Goal: Task Accomplishment & Management: Manage account settings

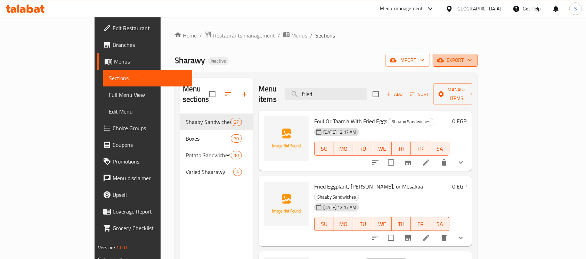
click at [472, 60] on span "export" at bounding box center [455, 60] width 34 height 9
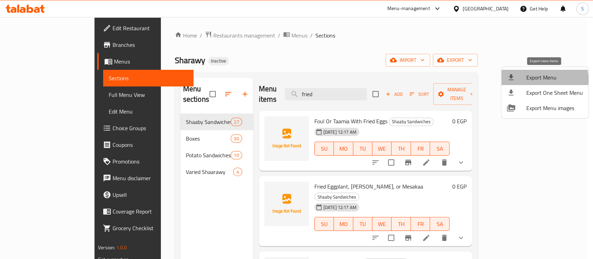
click at [538, 79] on span "Export Menu" at bounding box center [554, 77] width 57 height 8
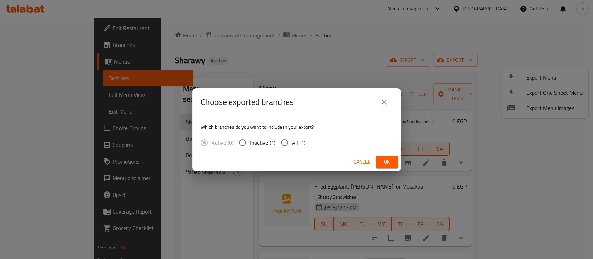
click at [292, 140] on span "All (1)" at bounding box center [299, 143] width 14 height 8
click at [291, 140] on input "All (1)" at bounding box center [284, 142] width 15 height 15
radio input "true"
click at [381, 161] on span "Ok" at bounding box center [386, 162] width 11 height 9
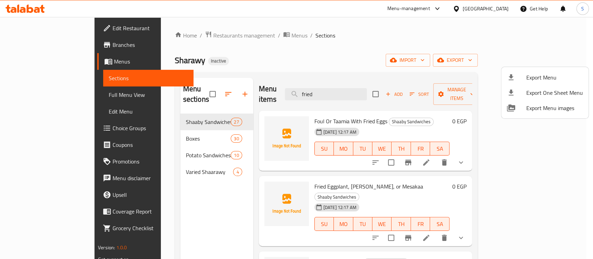
click at [162, 156] on div at bounding box center [296, 129] width 593 height 259
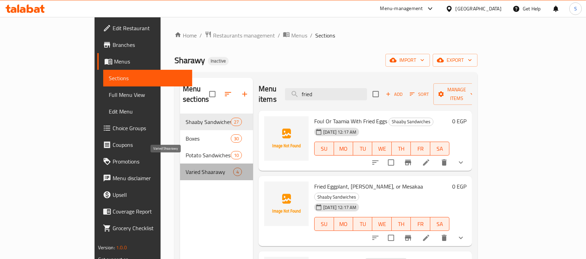
click at [185, 168] on span "Varied Shaarawy" at bounding box center [209, 172] width 48 height 8
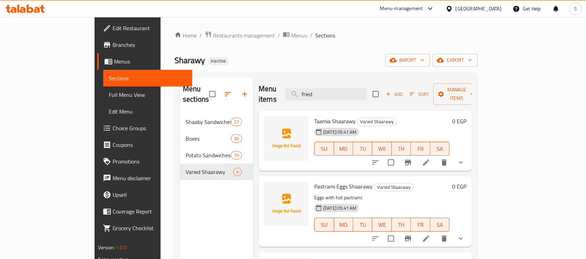
click at [465, 83] on div "Add Sort Manage items" at bounding box center [425, 94] width 107 height 22
click at [403, 90] on span "Add" at bounding box center [393, 94] width 19 height 8
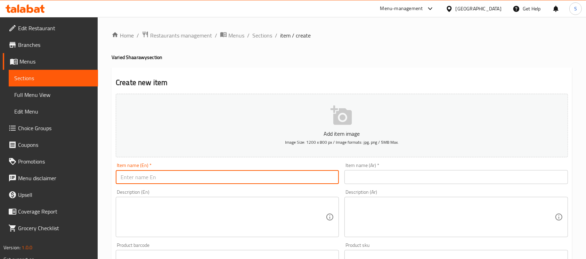
click at [231, 172] on input "text" at bounding box center [227, 177] width 223 height 14
type input "fried cheese"
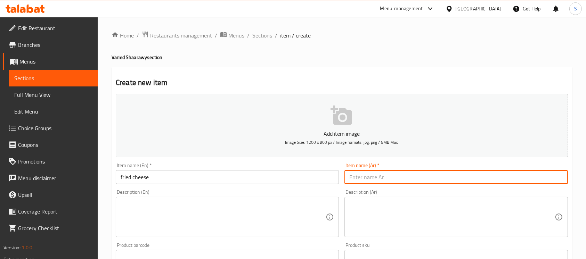
click at [358, 179] on input "text" at bounding box center [455, 177] width 223 height 14
type input "جبنة مقلية"
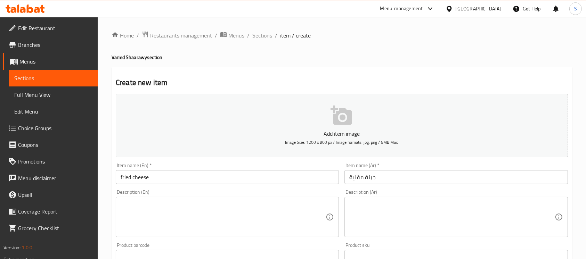
click at [403, 175] on input "جبنة مقلية" at bounding box center [455, 177] width 223 height 14
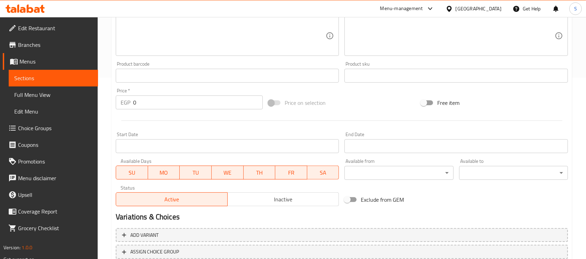
scroll to position [232, 0]
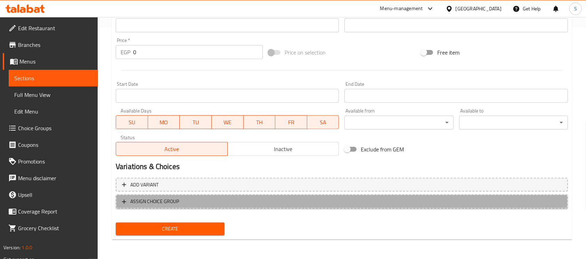
click at [139, 207] on button "ASSIGN CHOICE GROUP" at bounding box center [342, 201] width 452 height 14
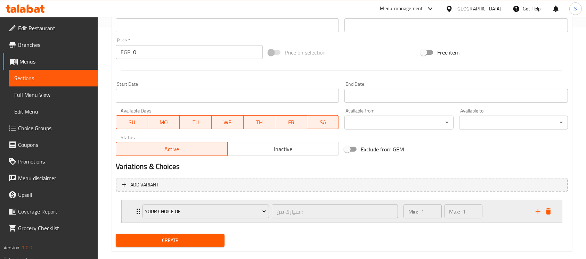
click at [139, 213] on div "Your Choice Of: اختيارك من: ​" at bounding box center [270, 211] width 264 height 22
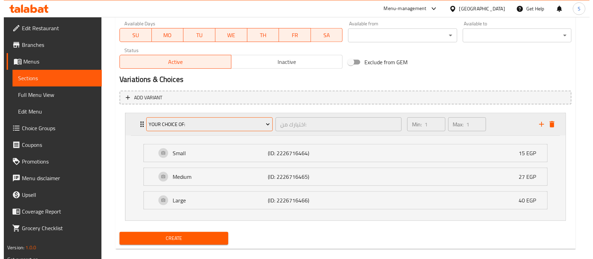
scroll to position [320, 0]
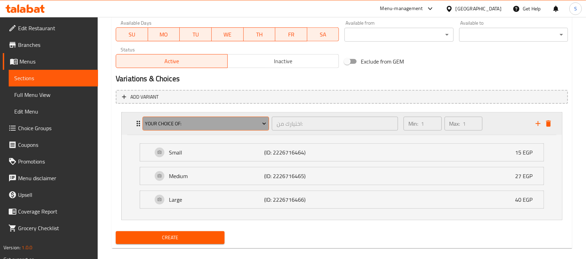
click at [197, 125] on span "Your Choice Of:" at bounding box center [205, 123] width 121 height 9
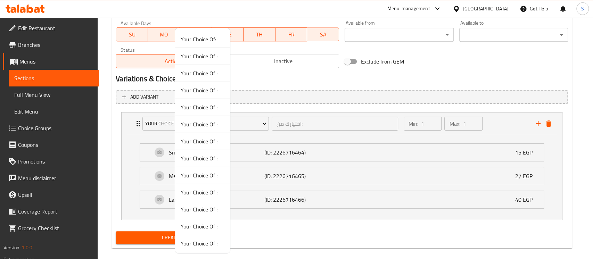
click at [206, 52] on span "Your Choice Of :" at bounding box center [203, 56] width 44 height 8
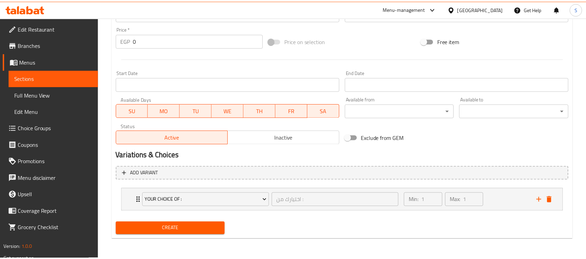
scroll to position [243, 0]
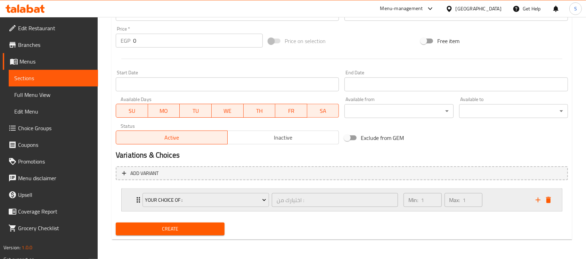
click at [134, 198] on icon "Expand" at bounding box center [138, 200] width 8 height 8
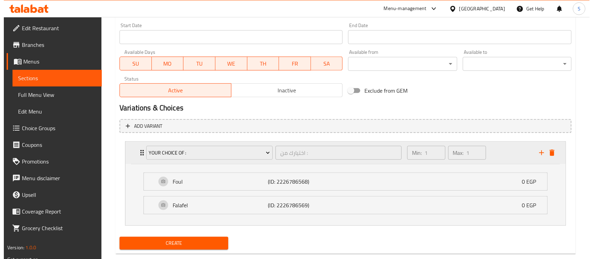
scroll to position [305, 0]
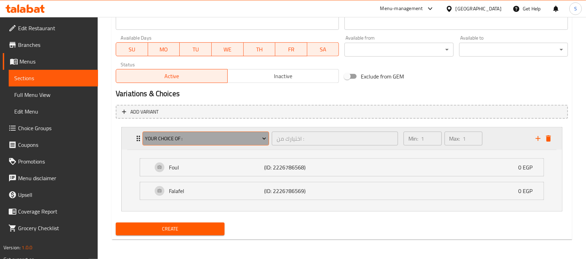
click at [246, 139] on span "Your Choice Of :" at bounding box center [205, 138] width 121 height 9
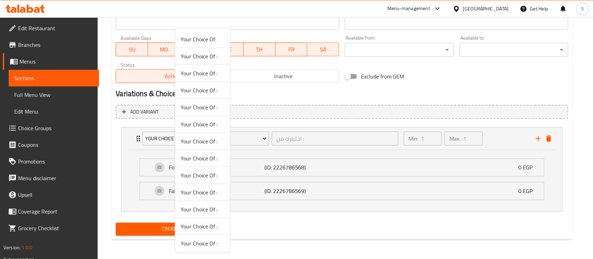
click at [212, 75] on span "Your Choice Of :" at bounding box center [203, 73] width 44 height 8
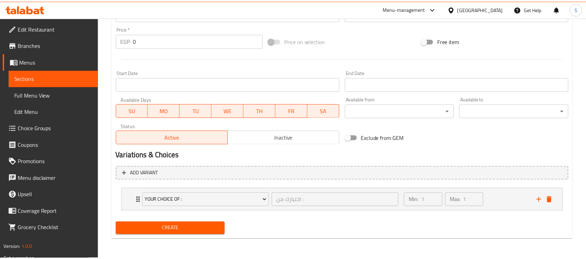
scroll to position [243, 0]
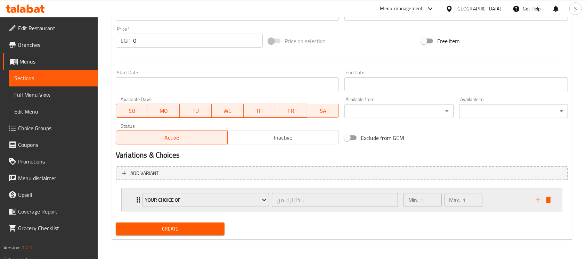
click at [136, 197] on icon "Expand" at bounding box center [138, 200] width 8 height 8
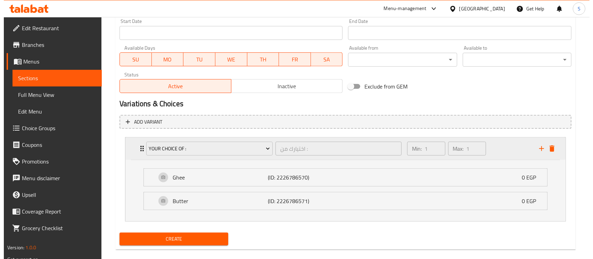
scroll to position [305, 0]
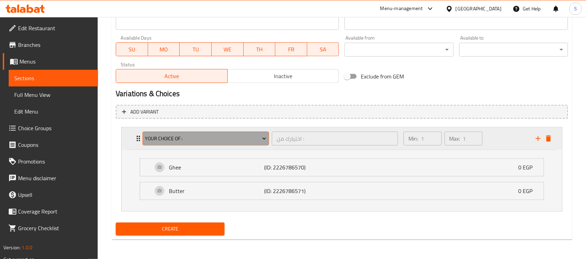
click at [224, 138] on span "Your Choice Of :" at bounding box center [205, 138] width 121 height 9
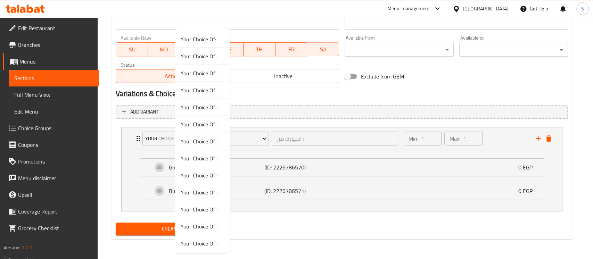
scroll to position [35, 0]
click at [207, 206] on span "Your Choice Of :" at bounding box center [203, 209] width 44 height 8
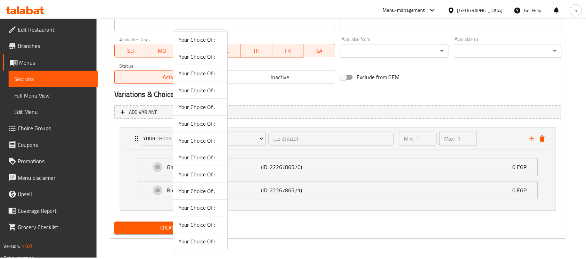
scroll to position [243, 0]
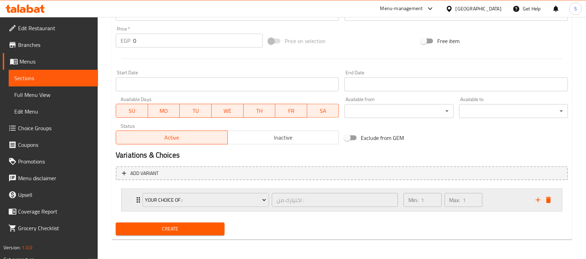
click at [138, 198] on div "Your Choice Of : اختيارك من : ​" at bounding box center [270, 200] width 264 height 22
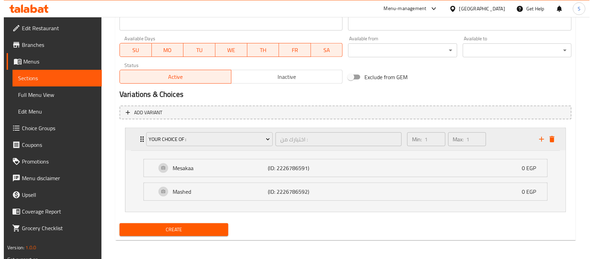
scroll to position [305, 0]
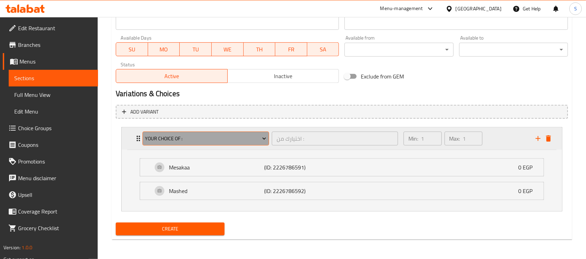
click at [251, 133] on button "Your Choice Of :" at bounding box center [205, 139] width 126 height 14
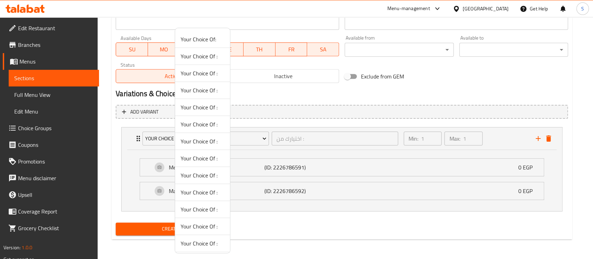
scroll to position [35, 0]
click at [200, 226] on span "Your Choice Of :" at bounding box center [203, 226] width 44 height 8
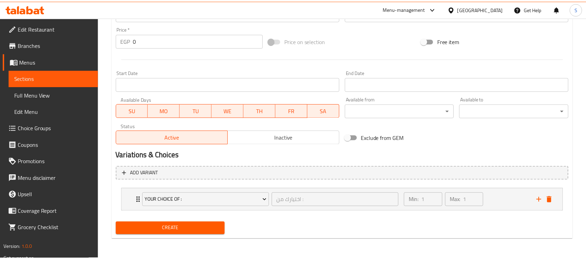
scroll to position [243, 0]
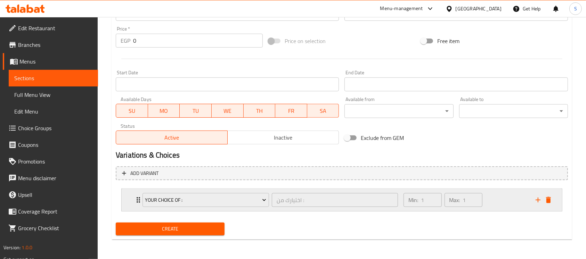
click at [138, 198] on div "Your Choice Of : اختيارك من : ​" at bounding box center [270, 200] width 264 height 22
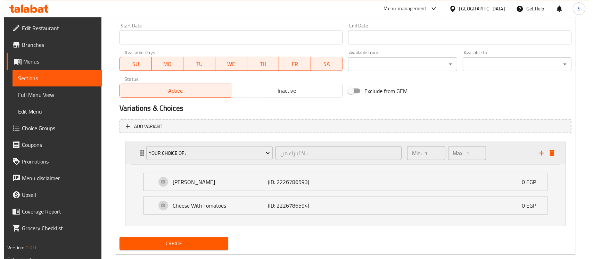
scroll to position [305, 0]
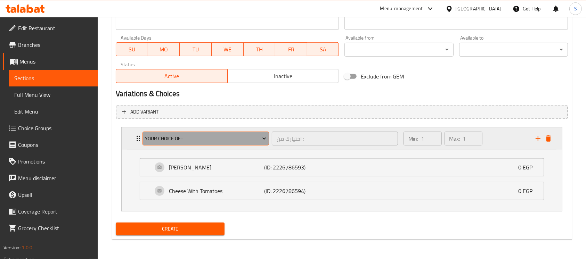
click at [221, 138] on span "Your Choice Of :" at bounding box center [205, 138] width 121 height 9
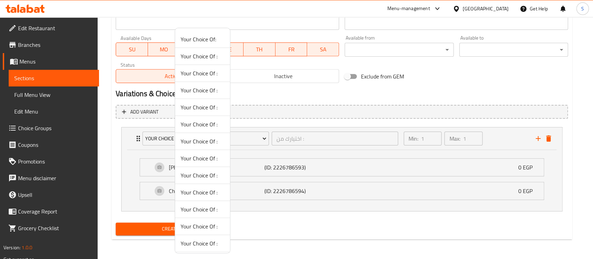
scroll to position [35, 0]
click at [200, 245] on span "Your Choice Of :" at bounding box center [203, 243] width 44 height 8
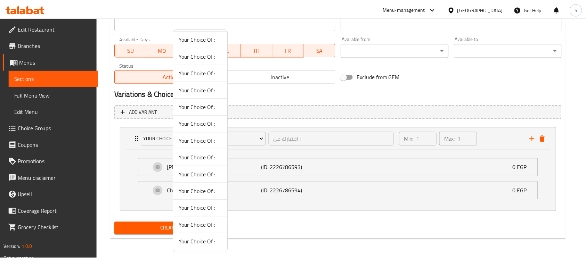
scroll to position [243, 0]
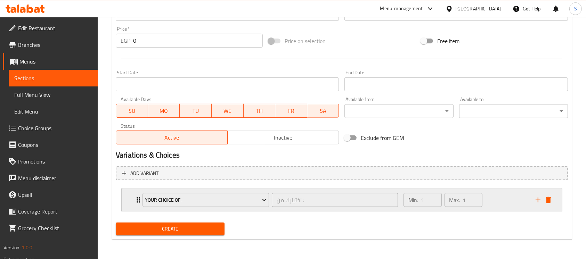
click at [140, 198] on div "Your Choice Of : اختيارك من : ​" at bounding box center [270, 200] width 264 height 22
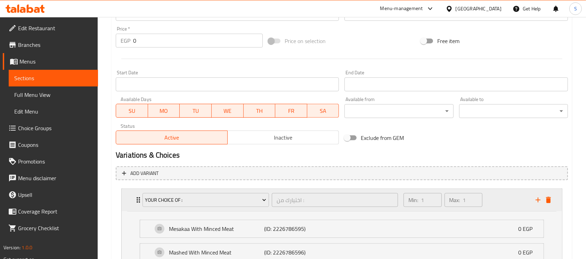
scroll to position [305, 0]
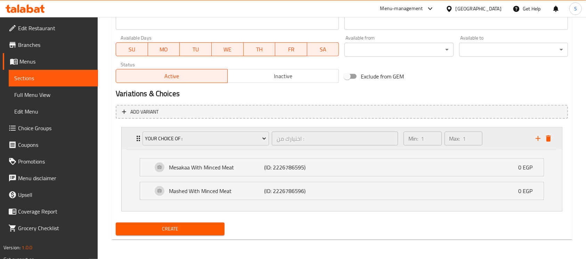
click at [226, 130] on div "Your Choice Of :" at bounding box center [205, 138] width 129 height 17
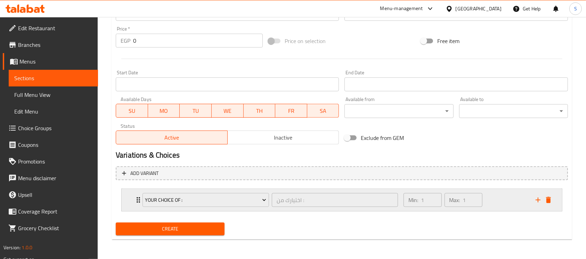
scroll to position [243, 0]
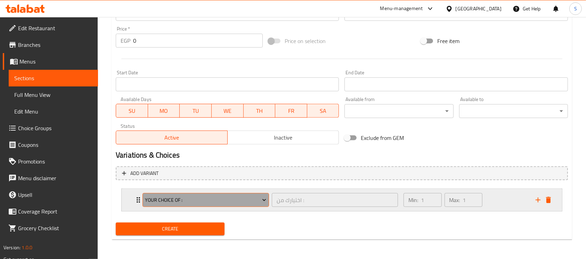
click at [192, 194] on button "Your Choice Of :" at bounding box center [205, 200] width 126 height 14
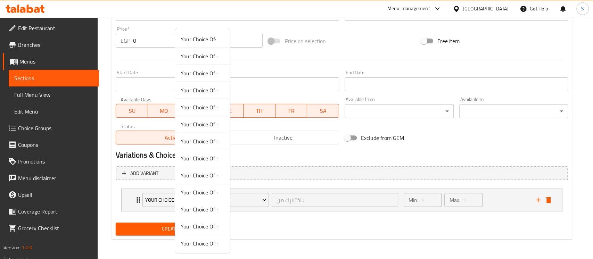
click at [202, 177] on span "Your Choice Of :" at bounding box center [203, 175] width 44 height 8
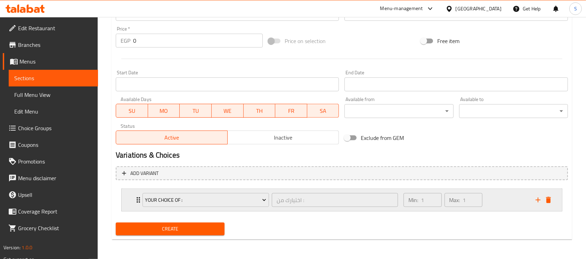
click at [139, 200] on div "Your Choice Of : اختيارك من : ​" at bounding box center [270, 200] width 264 height 22
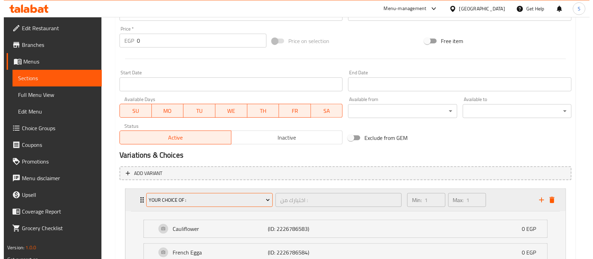
scroll to position [305, 0]
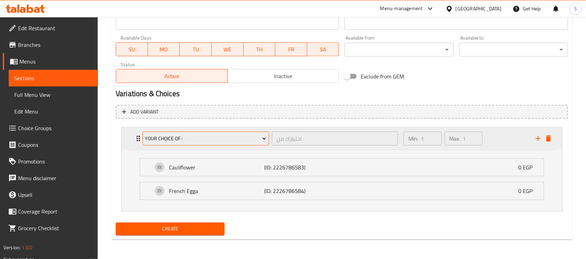
click at [211, 136] on span "Your Choice Of :" at bounding box center [205, 138] width 121 height 9
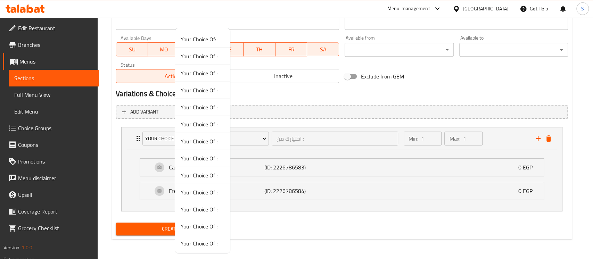
click at [200, 196] on span "Your Choice Of :" at bounding box center [203, 192] width 44 height 8
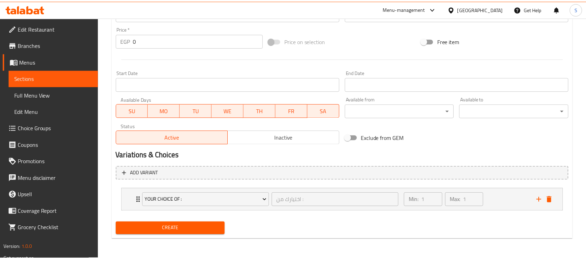
scroll to position [243, 0]
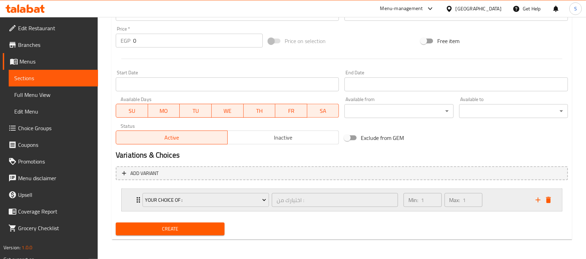
click at [136, 196] on icon "Expand" at bounding box center [138, 200] width 8 height 8
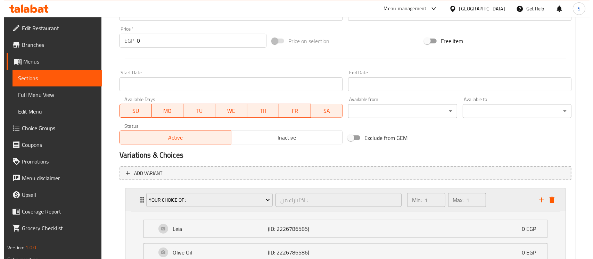
scroll to position [305, 0]
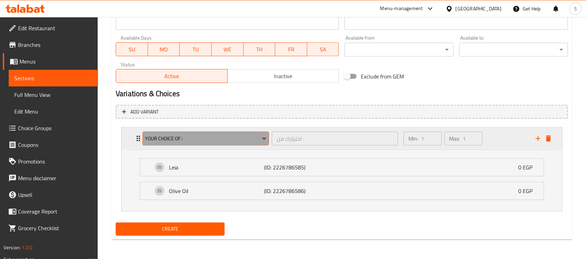
click at [213, 143] on button "Your Choice Of :" at bounding box center [205, 139] width 126 height 14
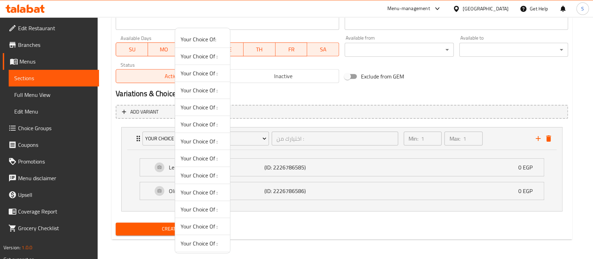
click at [207, 157] on span "Your Choice Of :" at bounding box center [203, 158] width 44 height 8
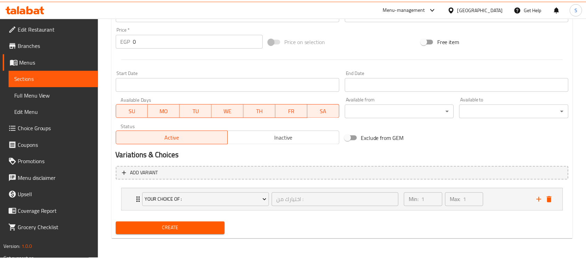
scroll to position [243, 0]
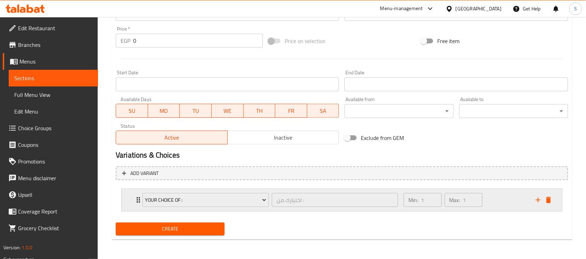
click at [138, 199] on icon "Expand" at bounding box center [138, 200] width 8 height 8
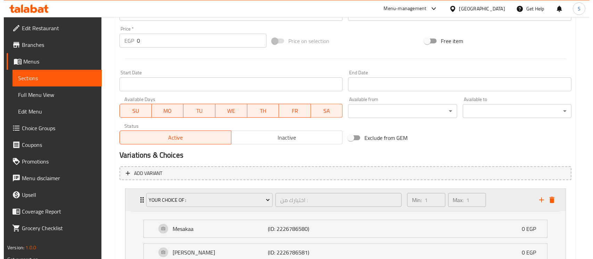
scroll to position [305, 0]
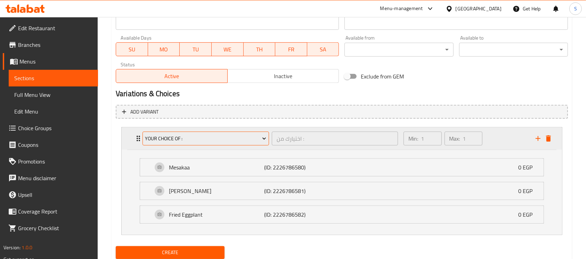
click at [224, 134] on span "Your Choice Of :" at bounding box center [205, 138] width 121 height 9
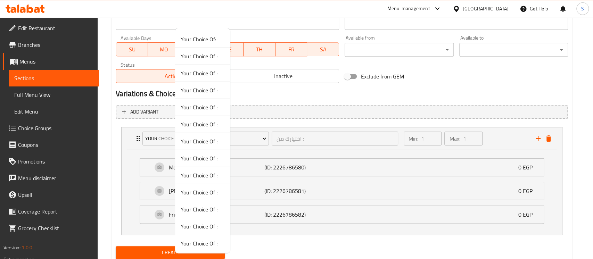
click at [200, 125] on span "Your Choice Of :" at bounding box center [203, 124] width 44 height 8
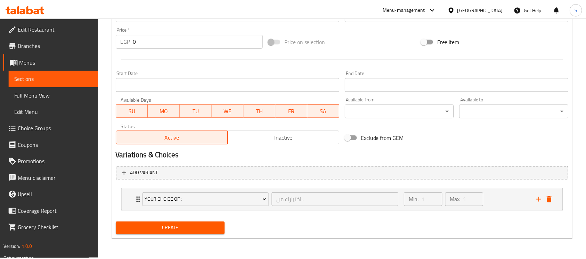
scroll to position [243, 0]
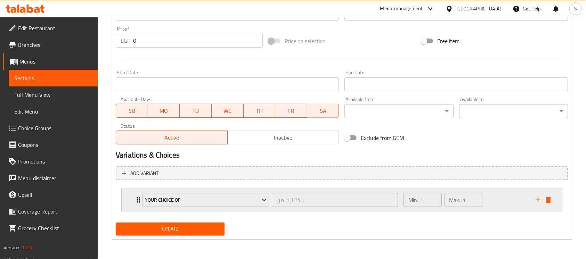
click at [137, 201] on icon "Expand" at bounding box center [138, 200] width 8 height 8
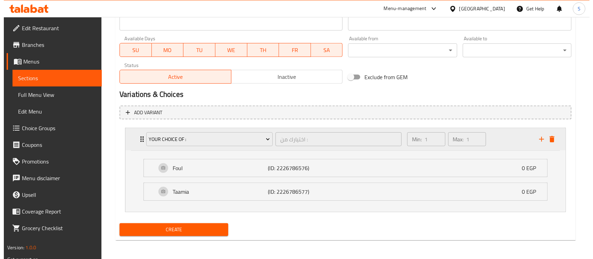
scroll to position [305, 0]
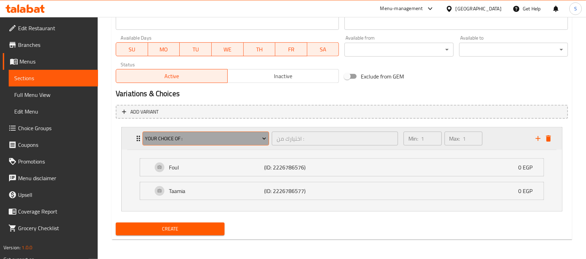
click at [210, 139] on span "Your Choice Of :" at bounding box center [205, 138] width 121 height 9
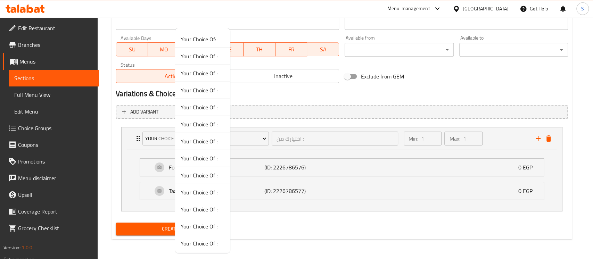
click at [205, 122] on span "Your Choice Of :" at bounding box center [203, 124] width 44 height 8
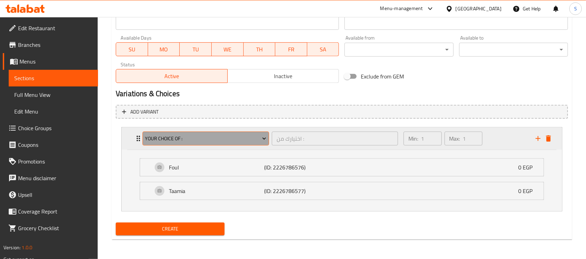
click at [181, 137] on span "Your Choice Of :" at bounding box center [205, 138] width 121 height 9
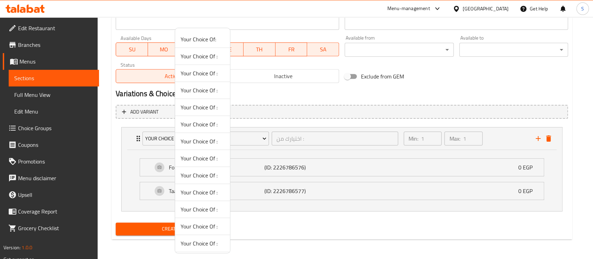
click at [204, 107] on span "Your Choice Of :" at bounding box center [203, 107] width 44 height 8
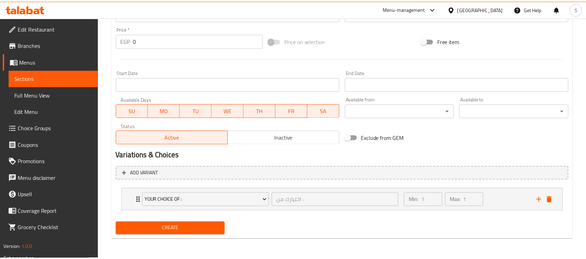
scroll to position [243, 0]
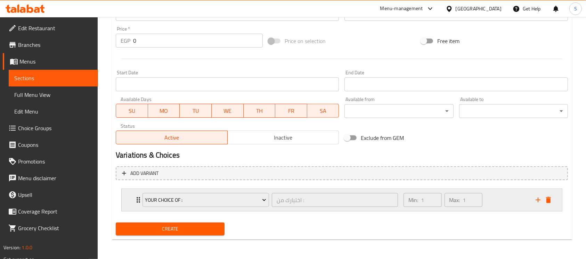
click at [139, 201] on div "Your Choice Of : اختيارك من : ​" at bounding box center [270, 200] width 264 height 22
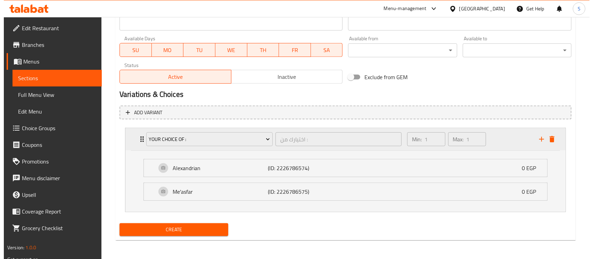
scroll to position [305, 0]
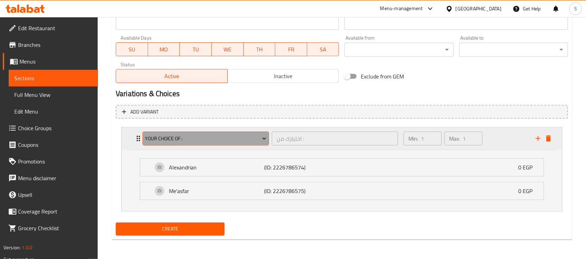
click at [241, 140] on span "Your Choice Of :" at bounding box center [205, 138] width 121 height 9
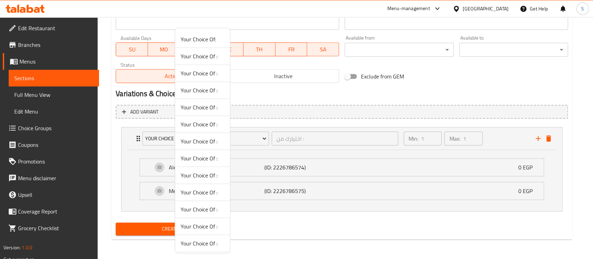
click at [207, 70] on span "Your Choice Of :" at bounding box center [203, 73] width 44 height 8
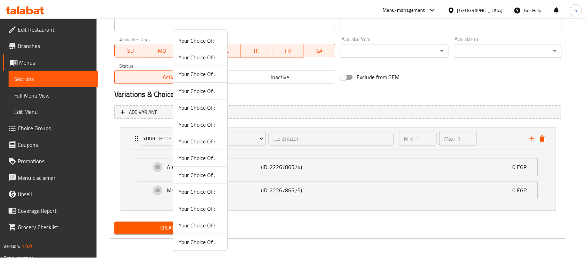
scroll to position [243, 0]
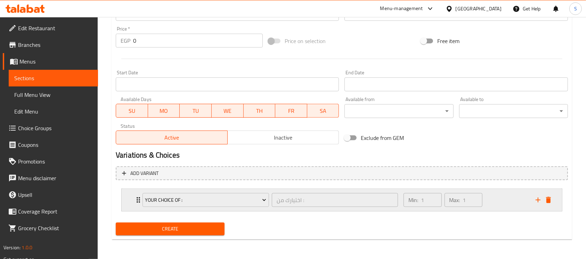
click at [135, 196] on icon "Expand" at bounding box center [138, 200] width 8 height 8
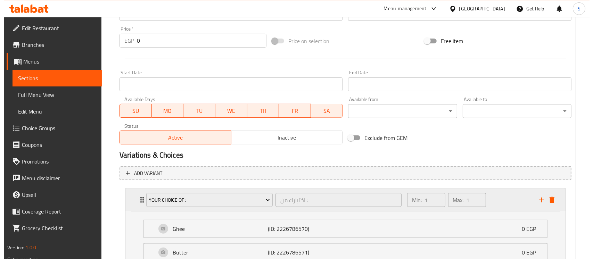
scroll to position [305, 0]
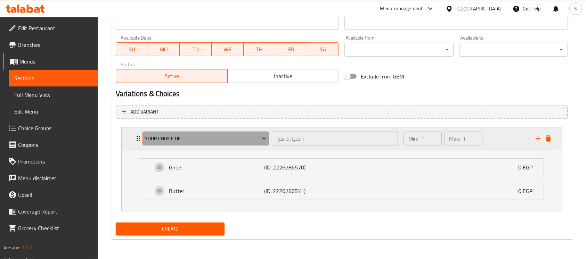
click at [218, 141] on span "Your Choice Of :" at bounding box center [205, 138] width 121 height 9
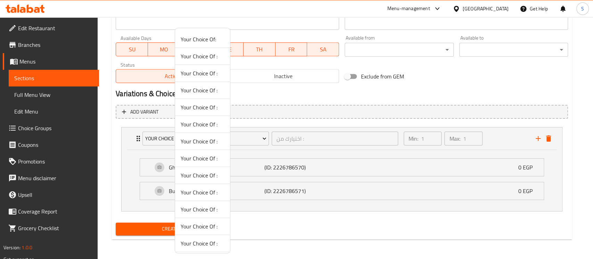
scroll to position [35, 0]
click at [200, 228] on span "Your Choice Of :" at bounding box center [203, 226] width 44 height 8
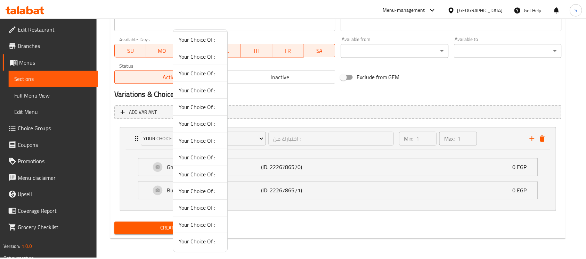
scroll to position [243, 0]
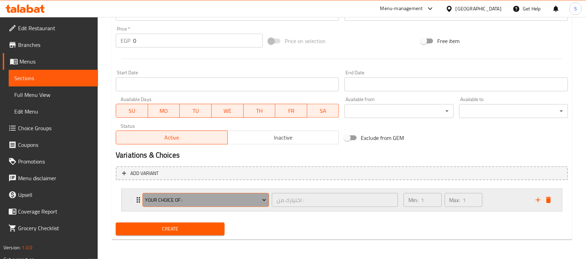
click at [151, 199] on span "Your Choice Of :" at bounding box center [205, 200] width 121 height 9
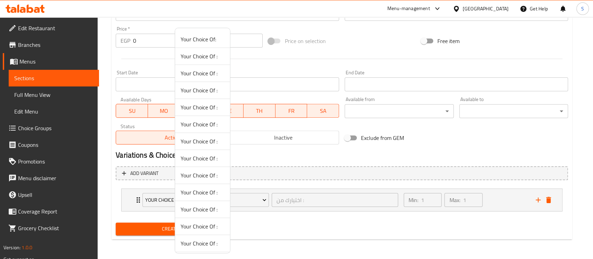
click at [136, 201] on div at bounding box center [296, 129] width 593 height 259
click at [136, 201] on icon "Expand" at bounding box center [137, 200] width 8 height 8
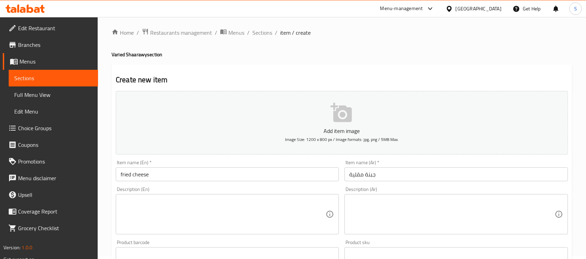
scroll to position [0, 0]
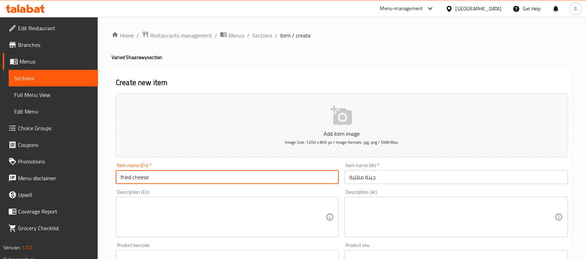
click at [190, 174] on input "fried cheese" at bounding box center [227, 177] width 223 height 14
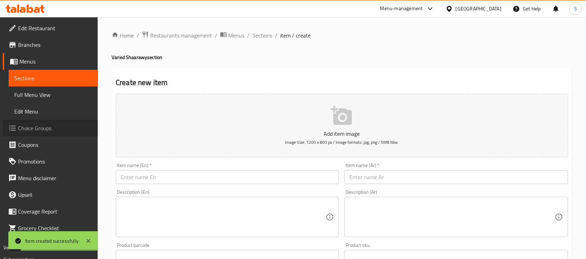
click at [44, 129] on span "Choice Groups" at bounding box center [55, 128] width 74 height 8
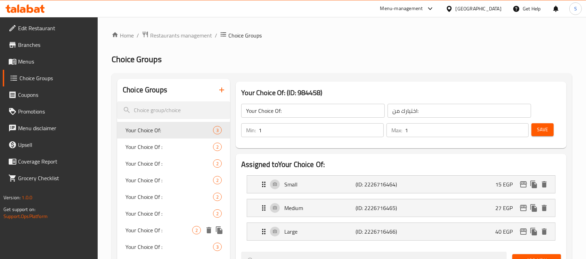
scroll to position [272, 0]
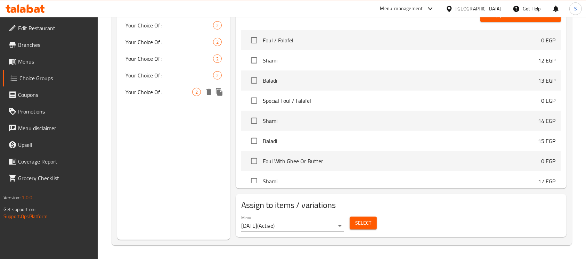
click at [175, 95] on span "Your Choice Of :" at bounding box center [158, 92] width 67 height 8
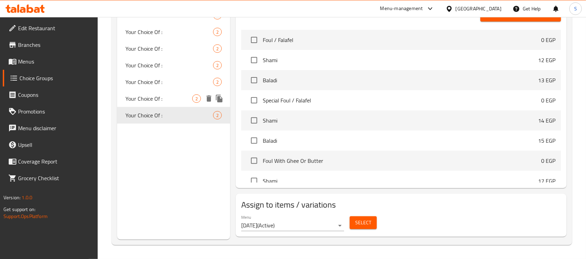
type input "Your Choice Of :"
type input "اختيارك من :"
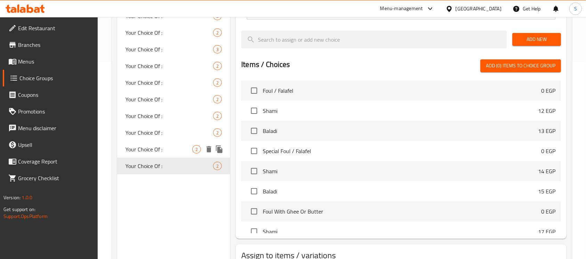
scroll to position [198, 0]
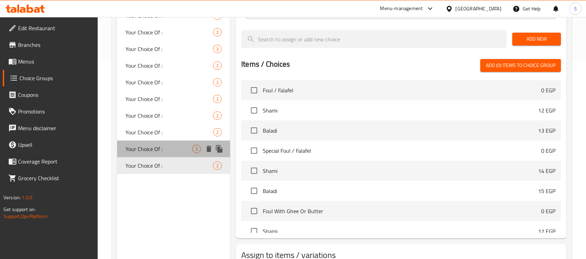
click at [169, 145] on span "Your Choice Of :" at bounding box center [158, 149] width 67 height 8
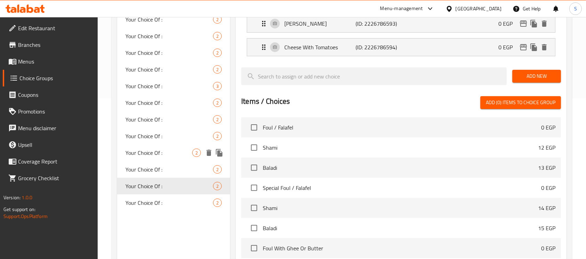
scroll to position [161, 0]
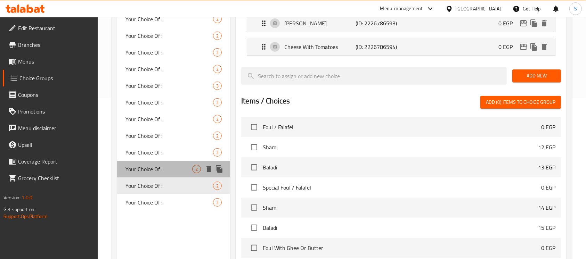
click at [161, 166] on span "Your Choice Of :" at bounding box center [158, 169] width 67 height 8
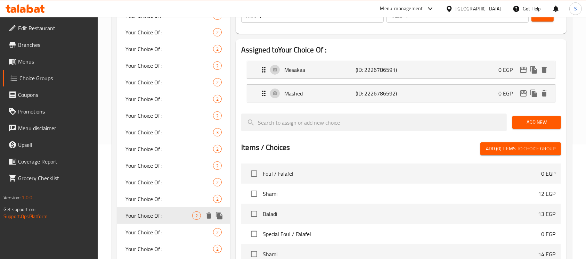
scroll to position [146, 0]
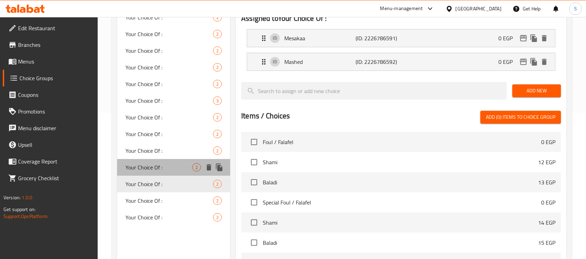
click at [157, 165] on span "Your Choice Of :" at bounding box center [158, 167] width 67 height 8
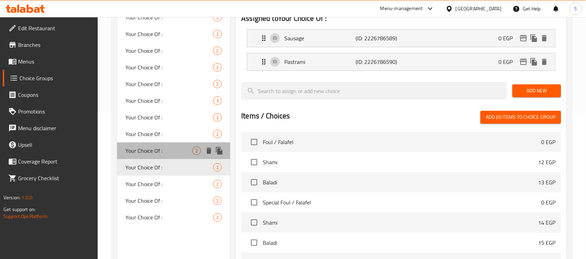
click at [164, 147] on span "Your Choice Of :" at bounding box center [158, 151] width 67 height 8
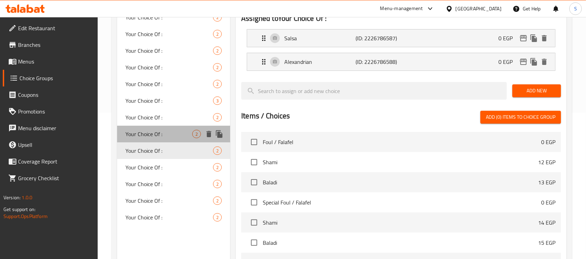
click at [162, 137] on span "Your Choice Of :" at bounding box center [158, 134] width 67 height 8
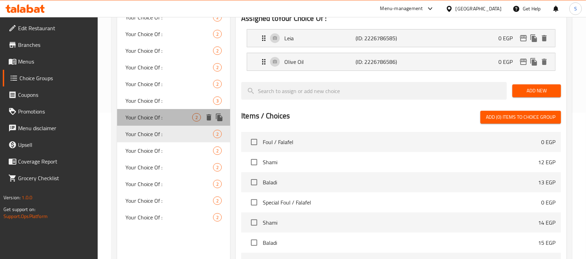
click at [159, 113] on span "Your Choice Of :" at bounding box center [158, 117] width 67 height 8
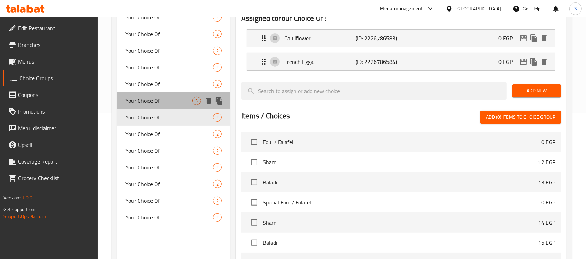
click at [157, 103] on span "Your Choice Of :" at bounding box center [158, 101] width 67 height 8
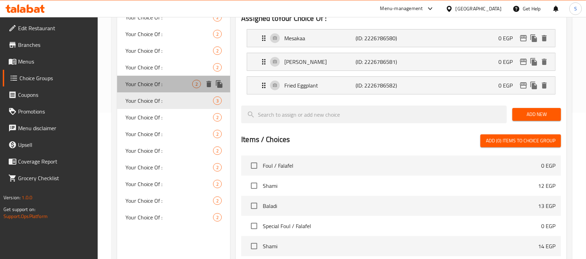
click at [164, 80] on span "Your Choice Of :" at bounding box center [158, 84] width 67 height 8
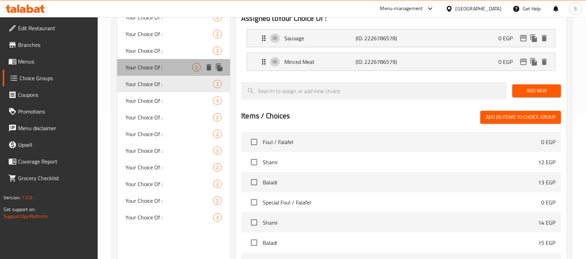
click at [160, 73] on div "Your Choice Of : 2" at bounding box center [173, 67] width 113 height 17
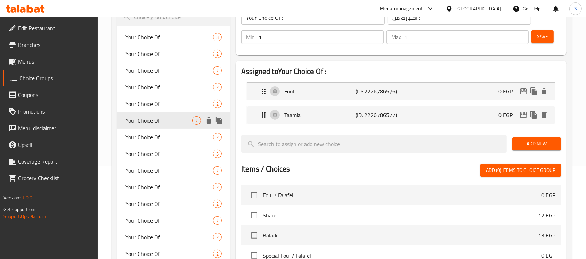
scroll to position [85, 0]
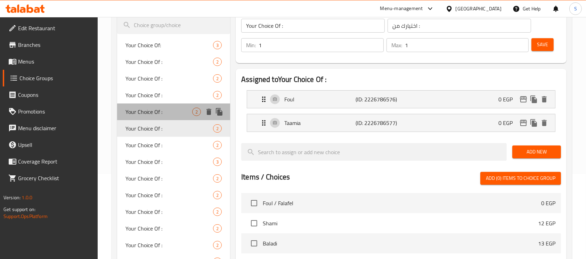
click at [158, 112] on span "Your Choice Of :" at bounding box center [158, 112] width 67 height 8
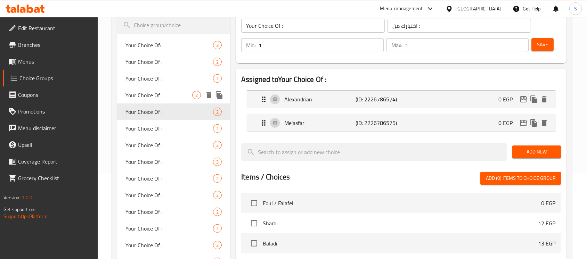
click at [169, 97] on span "Your Choice Of :" at bounding box center [158, 95] width 67 height 8
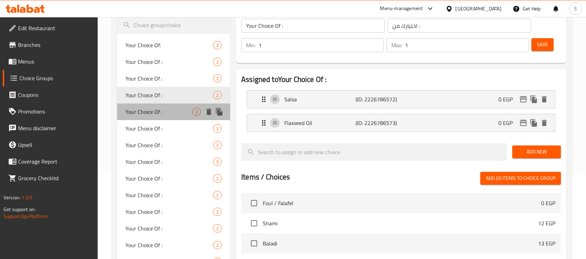
click at [165, 114] on span "Your Choice Of :" at bounding box center [158, 112] width 67 height 8
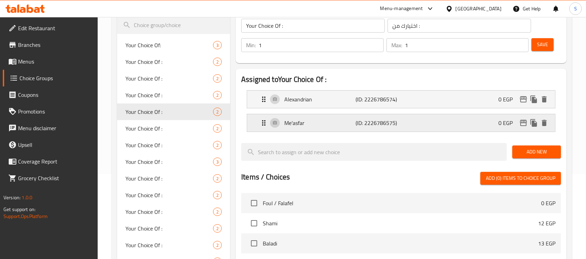
click at [338, 127] on div "Me'asfar (ID: 2226786575) 0 EGP" at bounding box center [402, 122] width 287 height 17
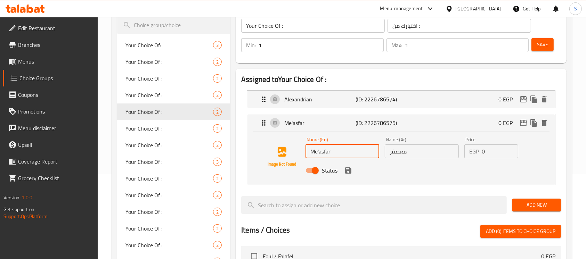
click at [319, 150] on input "Me'asfar" at bounding box center [342, 151] width 74 height 14
click at [347, 169] on icon "save" at bounding box center [348, 170] width 8 height 8
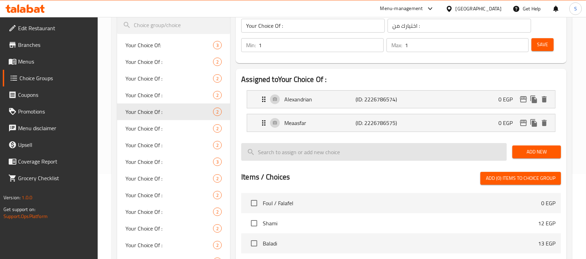
type input "Meaasfar"
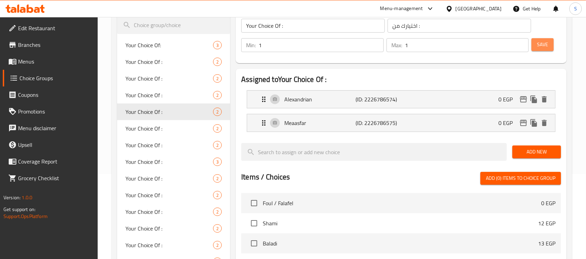
click at [545, 49] on span "Save" at bounding box center [542, 44] width 11 height 9
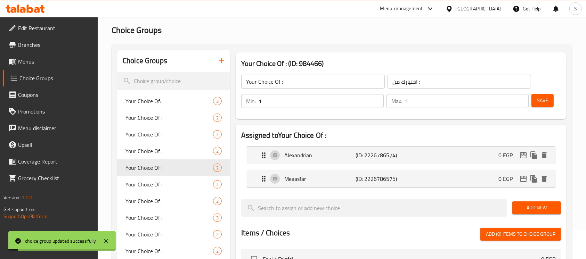
scroll to position [23, 0]
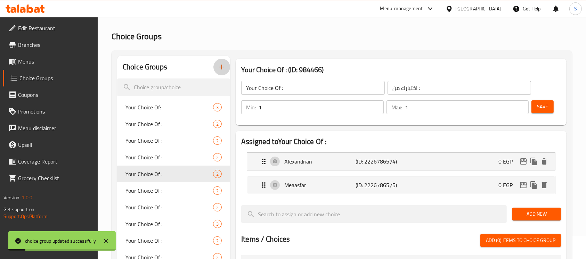
click at [218, 67] on icon "button" at bounding box center [221, 67] width 8 height 8
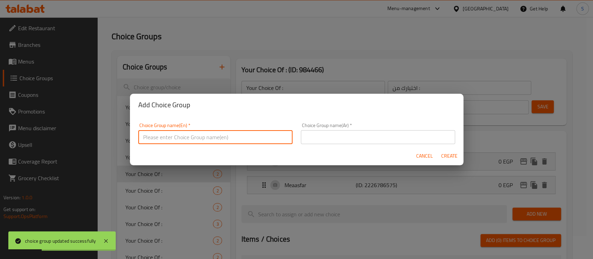
click at [250, 136] on input "text" at bounding box center [215, 137] width 154 height 14
type input "Your Choice Of:-"
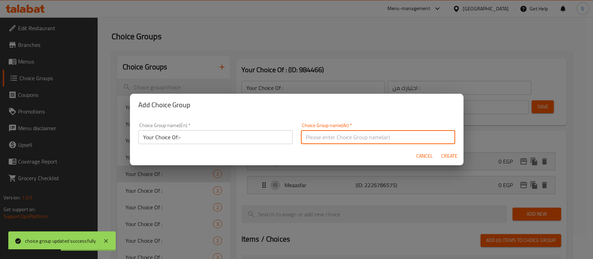
click at [360, 138] on input "text" at bounding box center [378, 137] width 154 height 14
type input "إختيارك من:-"
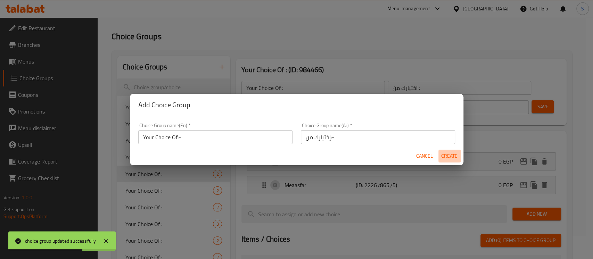
click at [448, 152] on span "Create" at bounding box center [449, 156] width 17 height 9
type input "Your Choice Of:-"
type input "إختيارك من:-"
type input "0"
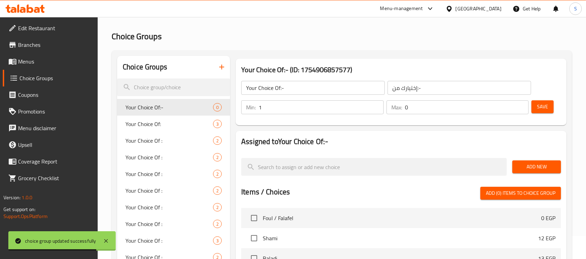
type input "1"
click at [373, 103] on input "1" at bounding box center [320, 107] width 125 height 14
type input "1"
click at [523, 105] on input "1" at bounding box center [467, 107] width 124 height 14
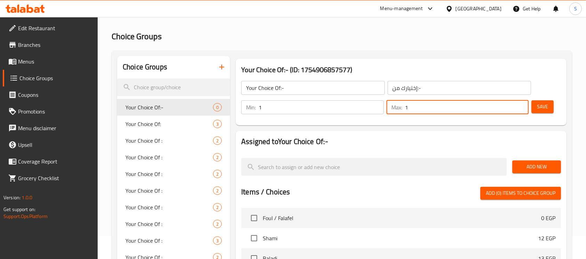
click at [536, 165] on span "Add New" at bounding box center [536, 167] width 38 height 9
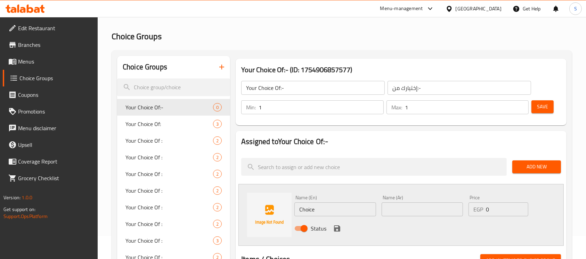
click at [445, 204] on input "text" at bounding box center [421, 209] width 81 height 14
click at [430, 204] on input "بيتي بان" at bounding box center [421, 209] width 81 height 14
type input "بيتي بان"
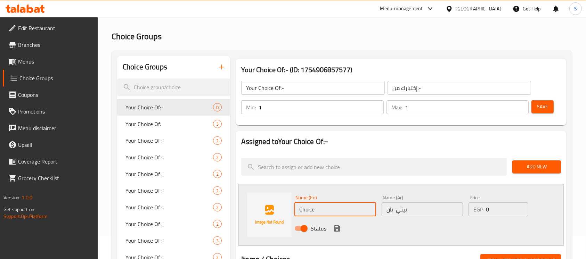
click at [336, 206] on input "Choice" at bounding box center [334, 209] width 81 height 14
paste input "Betty Pan"
click at [336, 206] on input "Choice" at bounding box center [334, 209] width 81 height 14
type input "Betty Pan"
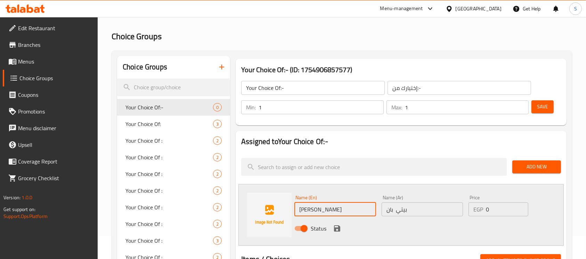
click at [505, 210] on input "0" at bounding box center [507, 209] width 42 height 14
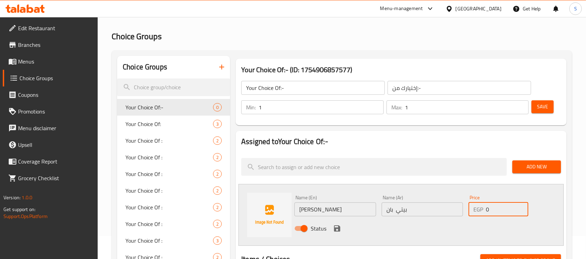
click at [505, 210] on input "0" at bounding box center [507, 209] width 42 height 14
click at [505, 210] on input "3" at bounding box center [507, 209] width 42 height 14
type input "38"
click at [333, 225] on icon "save" at bounding box center [337, 228] width 8 height 8
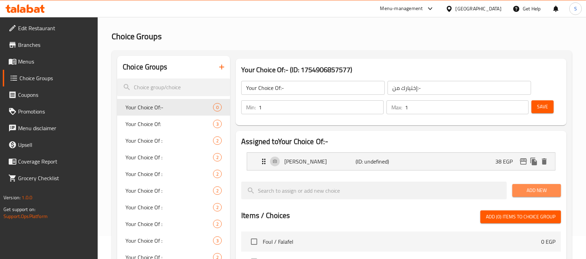
click at [535, 184] on button "Add New" at bounding box center [536, 190] width 49 height 13
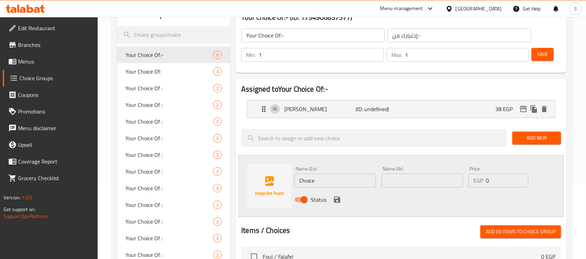
scroll to position [76, 0]
click at [414, 180] on input "text" at bounding box center [421, 180] width 81 height 14
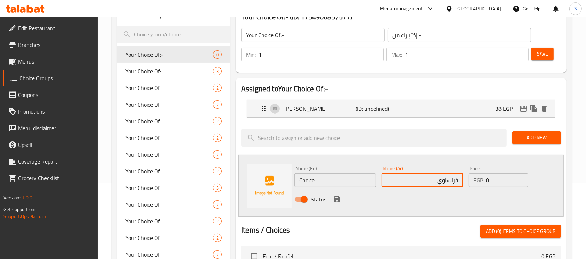
type input "فرنساوي"
click at [349, 178] on input "Choice" at bounding box center [334, 180] width 81 height 14
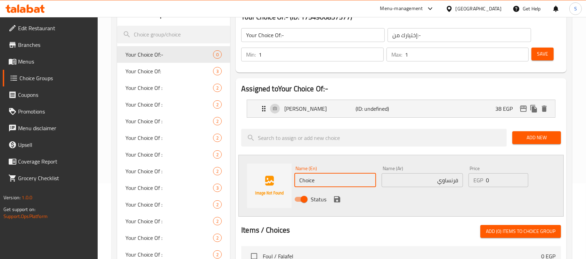
click at [349, 178] on input "Choice" at bounding box center [334, 180] width 81 height 14
type input "French"
click at [500, 176] on input "0" at bounding box center [507, 180] width 42 height 14
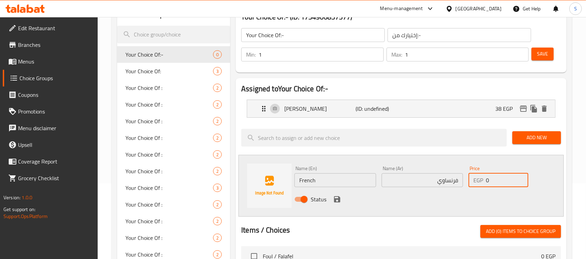
click at [500, 176] on input "0" at bounding box center [507, 180] width 42 height 14
type input "47"
click at [335, 198] on icon "save" at bounding box center [337, 199] width 6 height 6
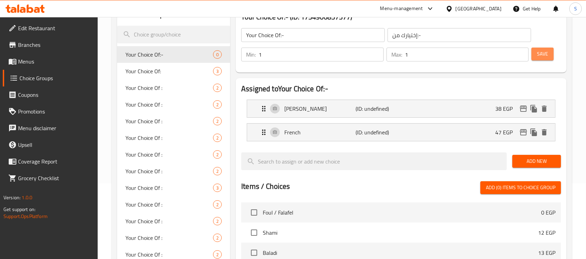
click at [541, 51] on span "Save" at bounding box center [542, 54] width 11 height 9
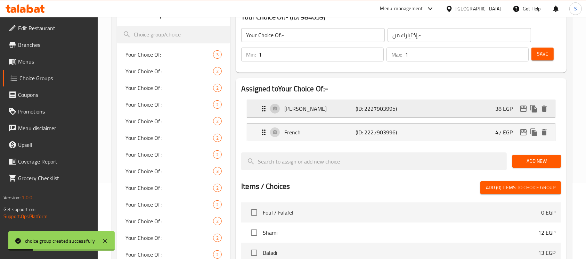
click at [331, 103] on div "Betty Pan (ID: 2227903995) 38 EGP" at bounding box center [402, 108] width 287 height 17
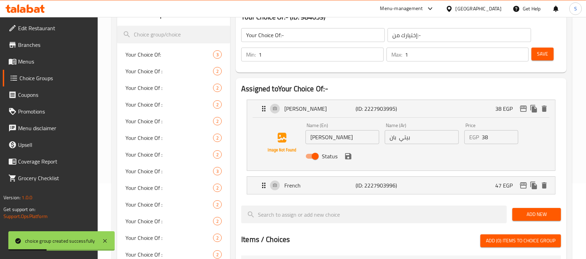
click at [334, 132] on input "Betty Pan" at bounding box center [342, 137] width 74 height 14
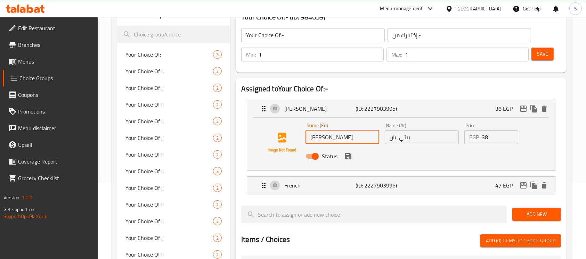
click at [357, 140] on input "Betty Pan" at bounding box center [342, 137] width 74 height 14
paste input "petit pai"
type input "Petit Pain"
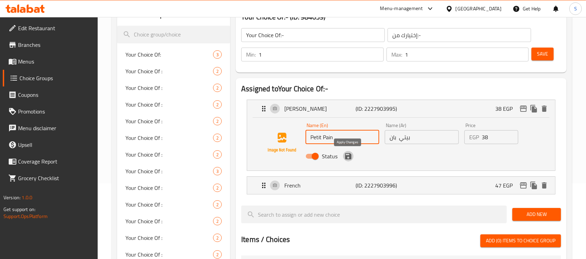
click at [345, 158] on icon "save" at bounding box center [348, 156] width 6 height 6
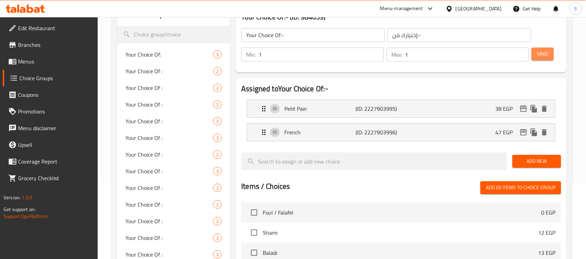
click at [547, 55] on span "Save" at bounding box center [542, 54] width 11 height 9
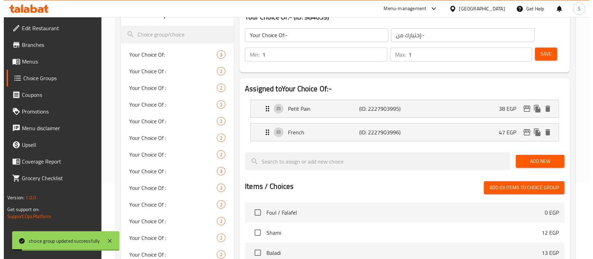
scroll to position [248, 0]
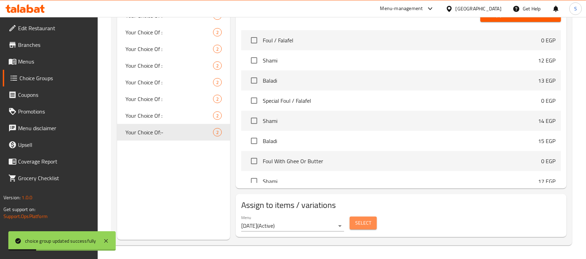
click at [367, 226] on span "Select" at bounding box center [363, 223] width 16 height 9
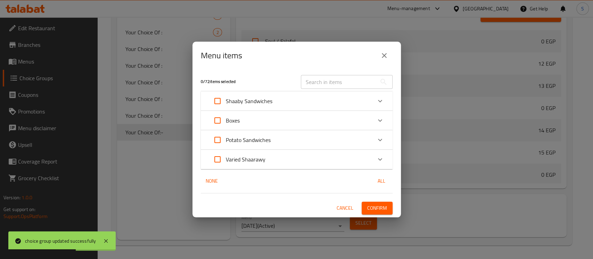
click at [276, 158] on div "Varied Shaarawy" at bounding box center [290, 159] width 163 height 17
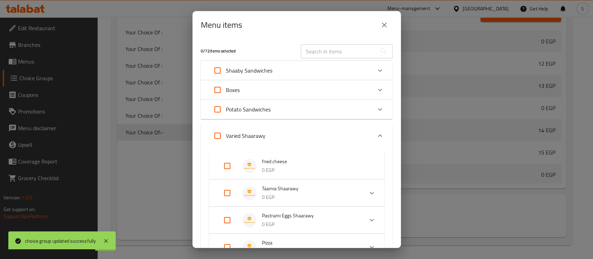
click at [225, 167] on input "Expand" at bounding box center [227, 166] width 17 height 17
checkbox input "true"
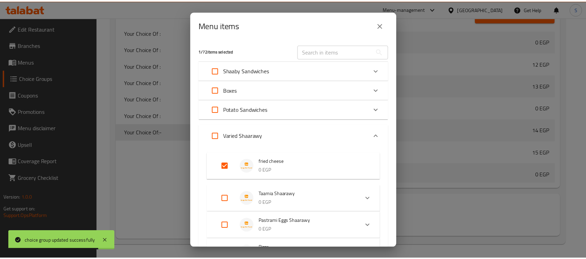
scroll to position [105, 0]
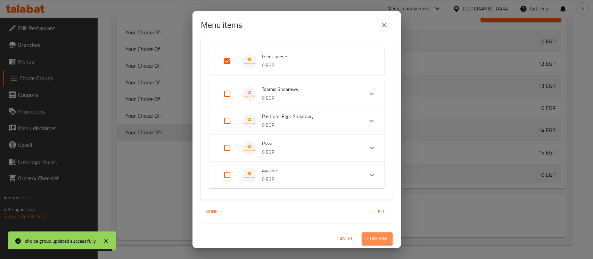
click at [367, 238] on span "Confirm" at bounding box center [377, 238] width 20 height 9
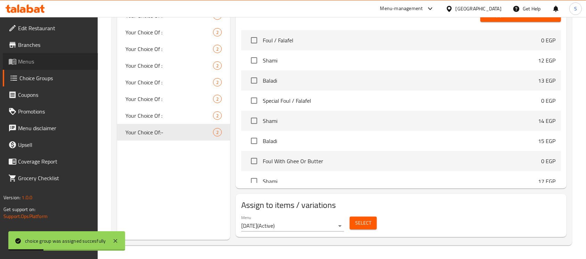
click at [41, 63] on span "Menus" at bounding box center [55, 61] width 74 height 8
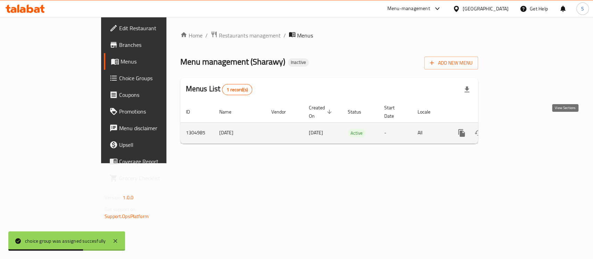
click at [516, 129] on icon "enhanced table" at bounding box center [511, 133] width 8 height 8
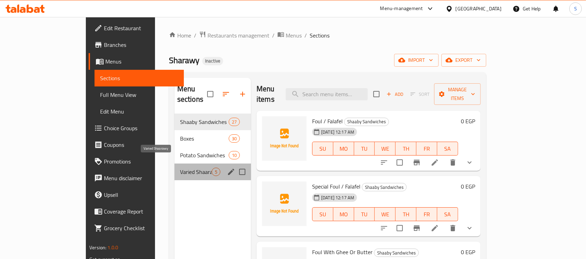
click at [180, 168] on span "Varied Shaarawy" at bounding box center [196, 172] width 32 height 8
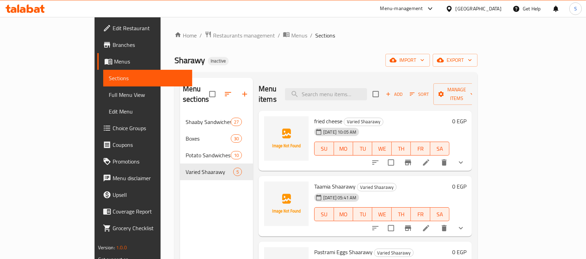
click at [328, 55] on div "Sharawy Inactive import export" at bounding box center [325, 60] width 303 height 13
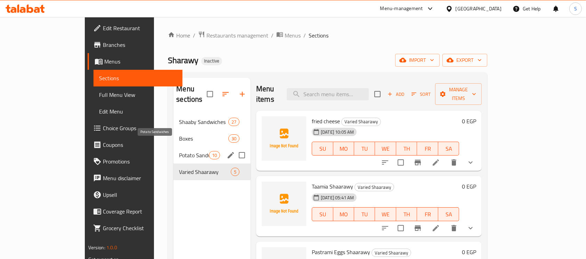
drag, startPoint x: 346, startPoint y: 47, endPoint x: 149, endPoint y: 145, distance: 219.9
click at [168, 145] on div "Home / Restaurants management / Menus / Sections Sharawy Inactive import export…" at bounding box center [327, 187] width 319 height 312
click at [179, 151] on span "Potato Sandwiches" at bounding box center [194, 155] width 30 height 8
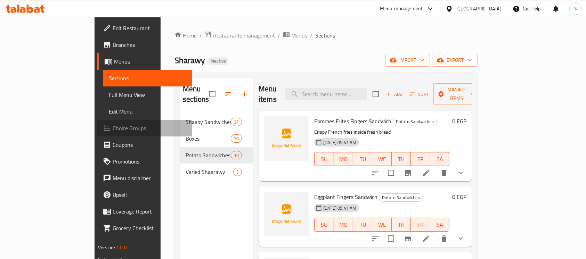
click at [113, 126] on span "Choice Groups" at bounding box center [150, 128] width 74 height 8
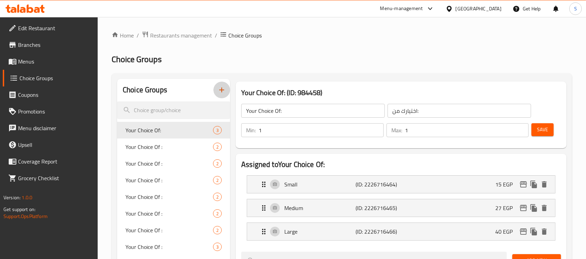
click at [220, 93] on icon "button" at bounding box center [221, 90] width 8 height 8
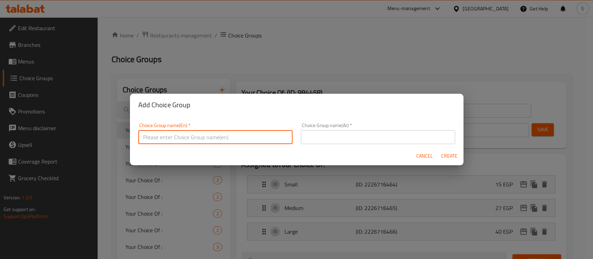
click at [241, 135] on input "text" at bounding box center [215, 137] width 154 height 14
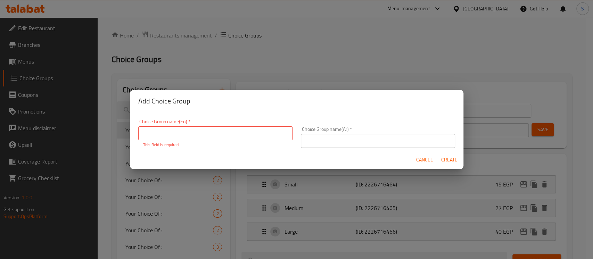
click at [294, 68] on div "Add Choice Group Choice Group name(En)   * Choice Group name(En) * This field i…" at bounding box center [296, 129] width 593 height 259
click at [423, 157] on span "Cancel" at bounding box center [424, 160] width 17 height 9
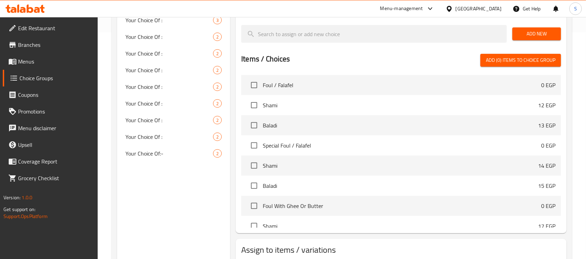
scroll to position [272, 0]
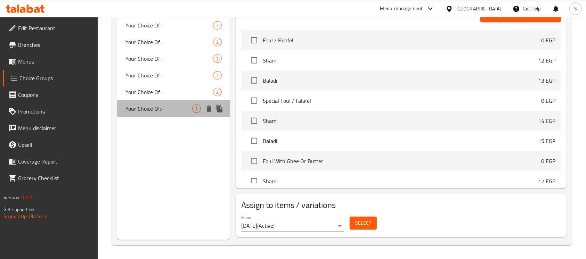
click at [166, 108] on span "Your Choice Of:-" at bounding box center [158, 109] width 67 height 8
type input "Your Choice Of:-"
type input "إختيارك من:-"
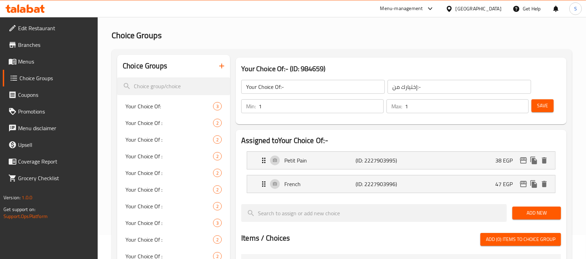
scroll to position [0, 0]
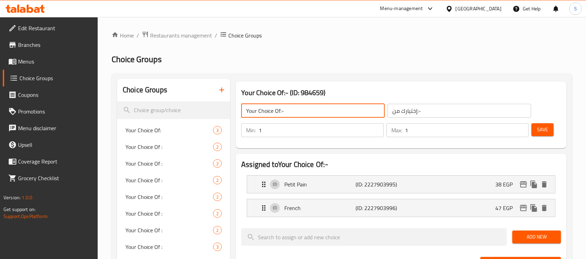
click at [337, 113] on input "Your Choice Of:-" at bounding box center [312, 111] width 143 height 14
type input "Your Choice Of:"
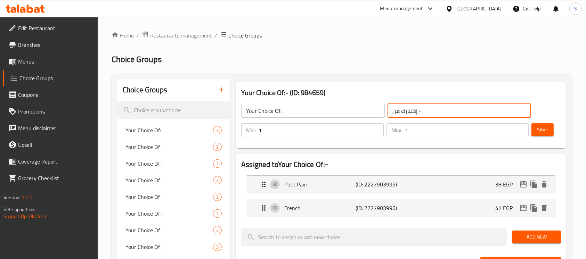
click at [454, 112] on input "إختيارك من:-" at bounding box center [458, 111] width 143 height 14
type input "إختيارك من:"
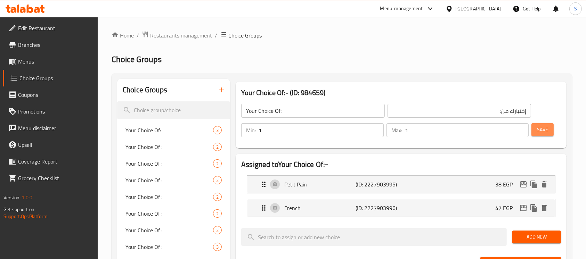
click at [543, 126] on span "Save" at bounding box center [542, 129] width 11 height 9
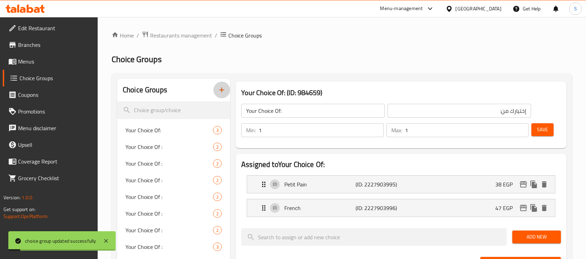
click at [223, 87] on icon "button" at bounding box center [221, 90] width 8 height 8
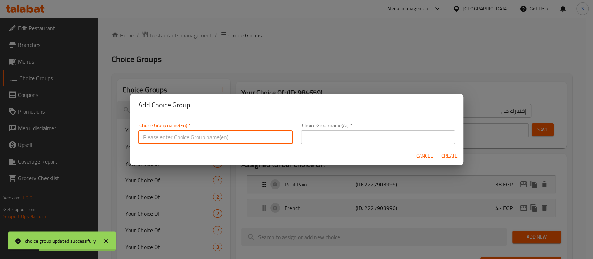
click at [257, 135] on input "text" at bounding box center [215, 137] width 154 height 14
type input "Your Choice Of:-"
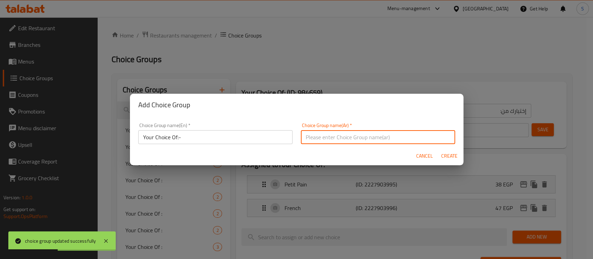
click at [374, 132] on input "text" at bounding box center [378, 137] width 154 height 14
type input "إختيارك من:-"
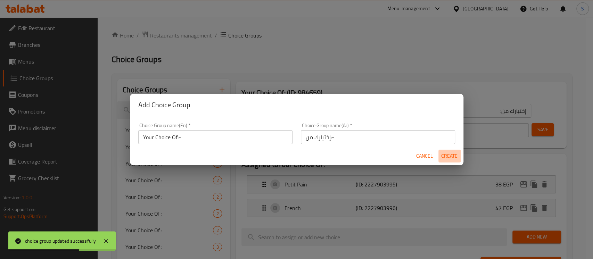
click at [456, 157] on span "Create" at bounding box center [449, 156] width 17 height 9
type input "Your Choice Of:-"
type input "إختيارك من:-"
type input "0"
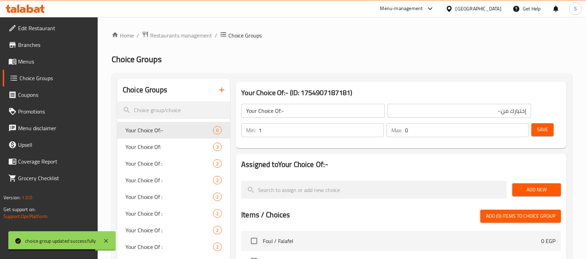
type input "1"
click at [378, 127] on input "1" at bounding box center [320, 130] width 125 height 14
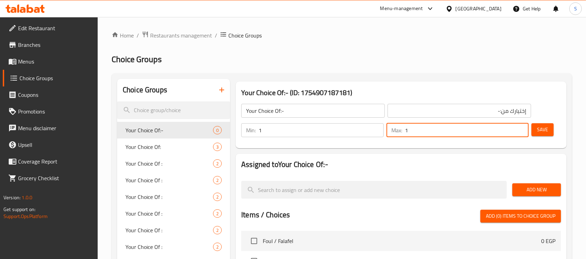
type input "1"
click at [520, 127] on input "1" at bounding box center [467, 130] width 124 height 14
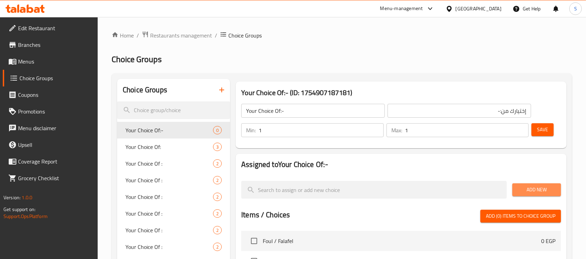
click at [538, 185] on span "Add New" at bounding box center [536, 189] width 38 height 9
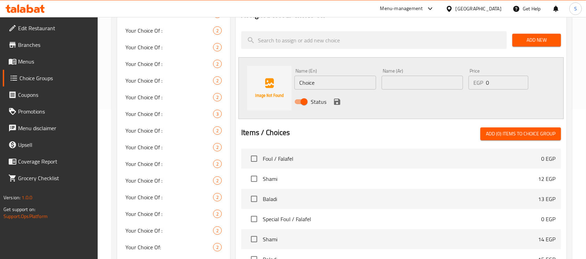
scroll to position [157, 0]
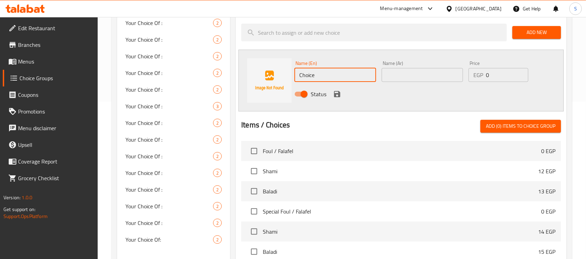
click at [347, 73] on input "Choice" at bounding box center [334, 75] width 81 height 14
drag, startPoint x: 314, startPoint y: 74, endPoint x: 308, endPoint y: 73, distance: 5.9
click at [308, 73] on input "cheeder" at bounding box center [334, 75] width 81 height 14
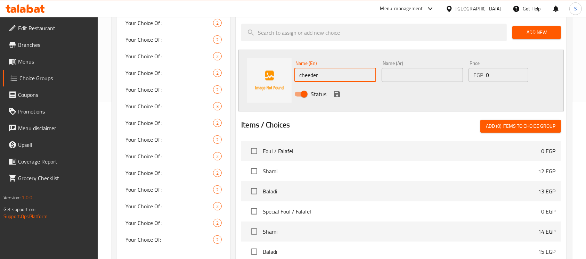
click at [308, 73] on input "cheeder" at bounding box center [334, 75] width 81 height 14
type input "Cheddar"
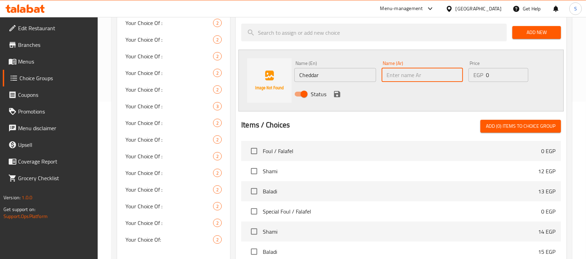
click at [442, 73] on input "text" at bounding box center [421, 75] width 81 height 14
type input "شيدر"
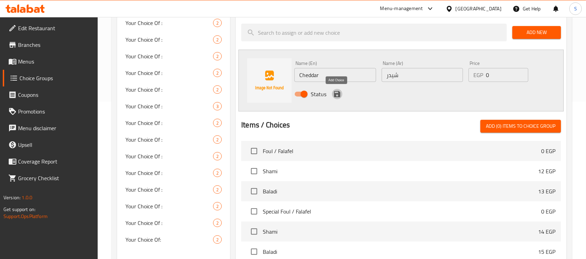
click at [336, 92] on icon "save" at bounding box center [337, 94] width 8 height 8
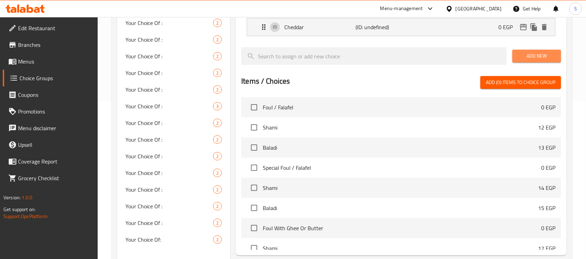
click at [531, 53] on span "Add New" at bounding box center [536, 56] width 38 height 9
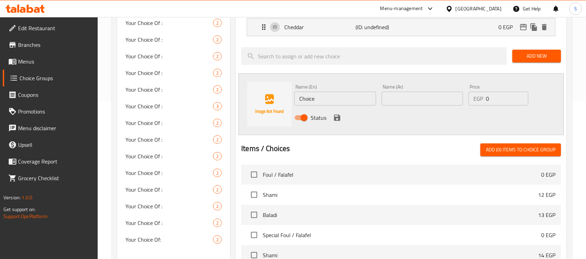
click at [358, 93] on input "Choice" at bounding box center [334, 99] width 81 height 14
type input "roumi"
click at [408, 97] on input "text" at bounding box center [421, 99] width 81 height 14
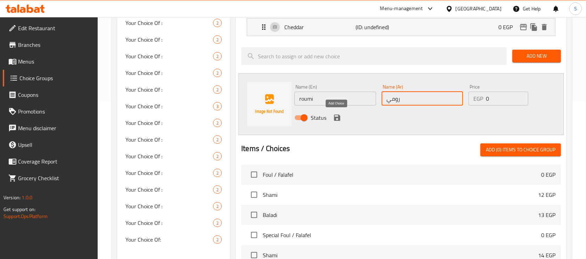
type input "رومي"
click at [338, 119] on icon "save" at bounding box center [337, 118] width 6 height 6
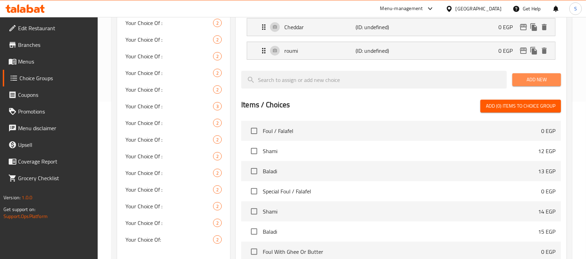
click at [531, 79] on span "Add New" at bounding box center [536, 79] width 38 height 9
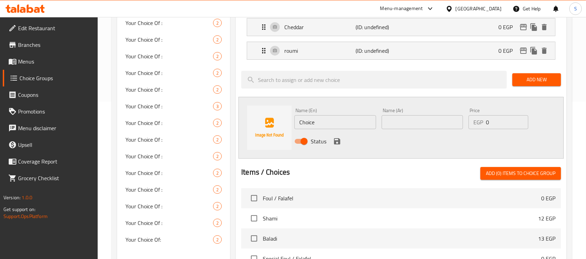
scroll to position [0, 0]
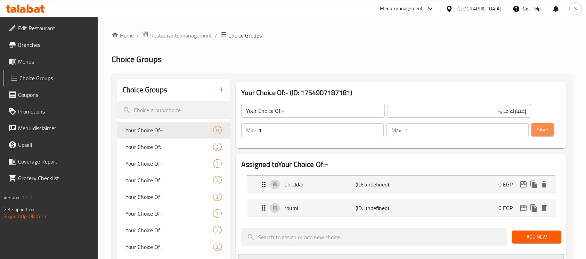
click at [539, 125] on span "Save" at bounding box center [542, 129] width 11 height 9
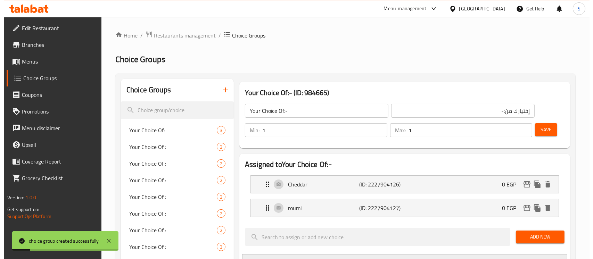
scroll to position [315, 0]
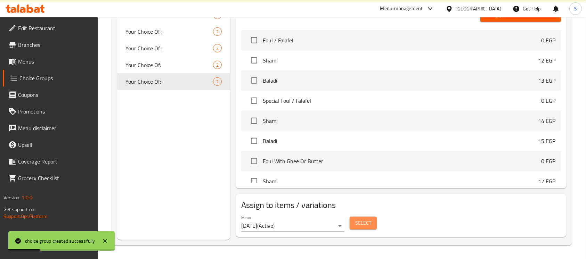
click at [361, 219] on span "Select" at bounding box center [363, 223] width 16 height 9
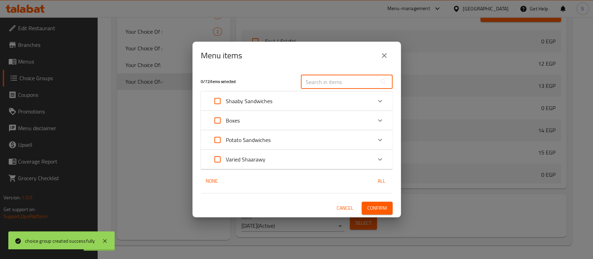
click at [326, 76] on input "text" at bounding box center [339, 82] width 76 height 14
paste input "Potatoes with melted Roumi or Cheddar cheese"
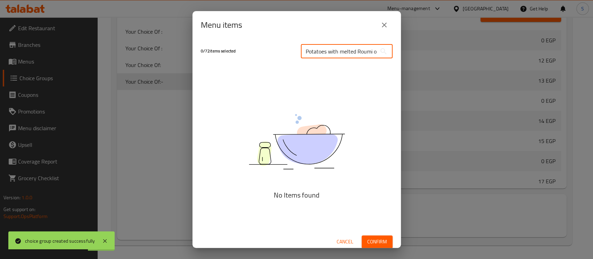
scroll to position [0, 40]
click at [327, 51] on input "Potatoes with melted Roumi or Cheddar cheese" at bounding box center [339, 51] width 76 height 14
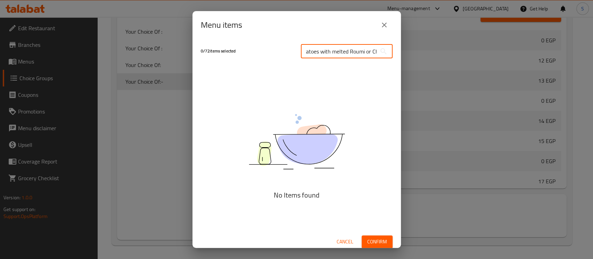
scroll to position [0, 0]
type input "otatoes with melted Roumi or Cheddar cheese"
click at [327, 51] on input "otatoes with melted Roumi or Cheddar cheese" at bounding box center [339, 51] width 76 height 14
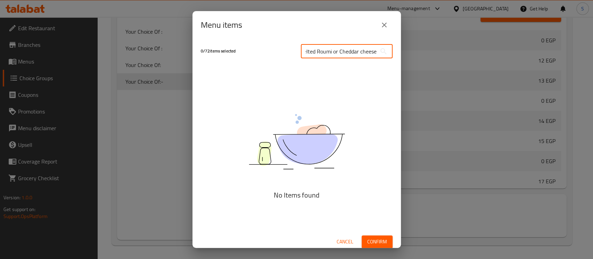
click at [327, 51] on input "otatoes with melted Roumi or Cheddar cheese" at bounding box center [339, 51] width 76 height 14
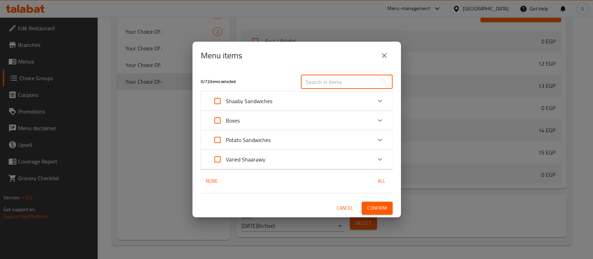
scroll to position [0, 0]
click at [339, 142] on div "Potato Sandwiches" at bounding box center [290, 140] width 163 height 17
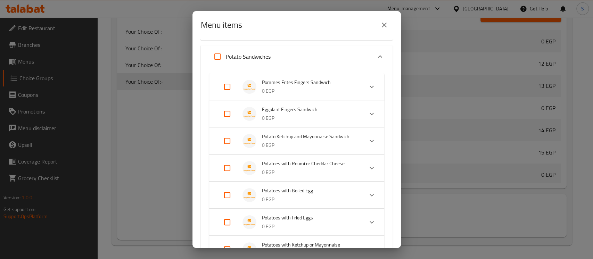
scroll to position [66, 0]
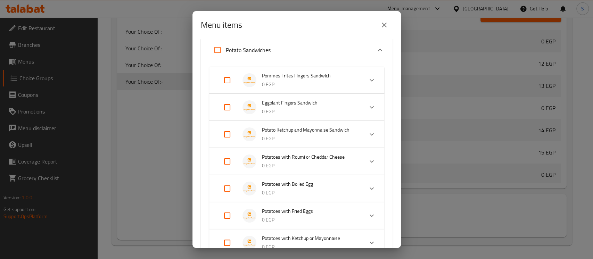
click at [234, 160] on input "Expand" at bounding box center [227, 161] width 17 height 17
checkbox input "true"
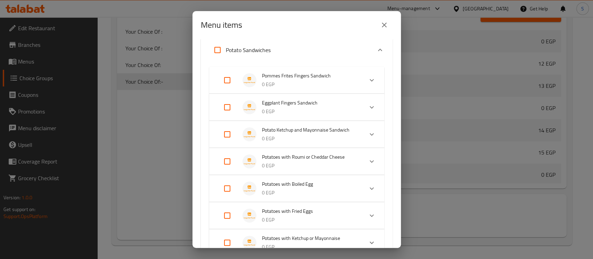
checkbox input "true"
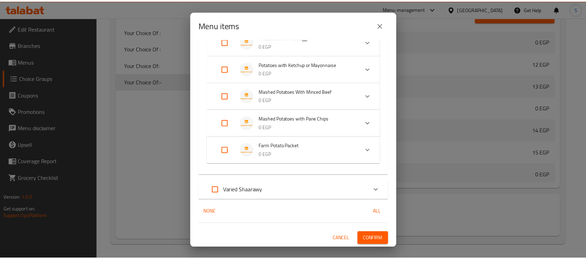
scroll to position [290, 0]
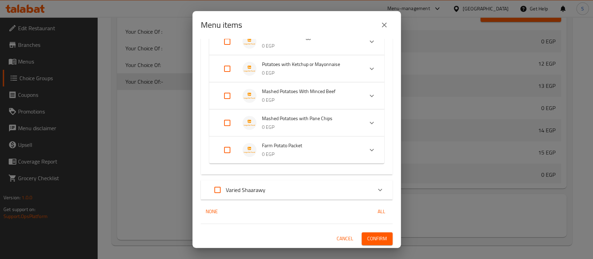
click at [374, 231] on div "1 / 72 items selected ​ Shaaby Sandwiches Foul / Falafel 0 EGP Your 1st Choice …" at bounding box center [296, 143] width 208 height 209
click at [378, 236] on span "Confirm" at bounding box center [377, 238] width 20 height 9
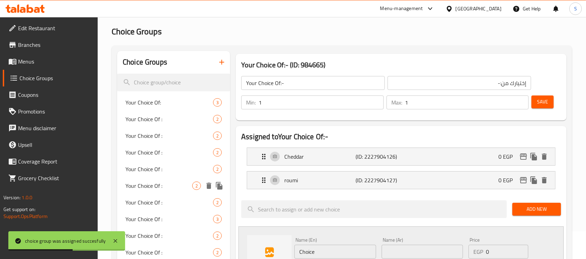
scroll to position [0, 0]
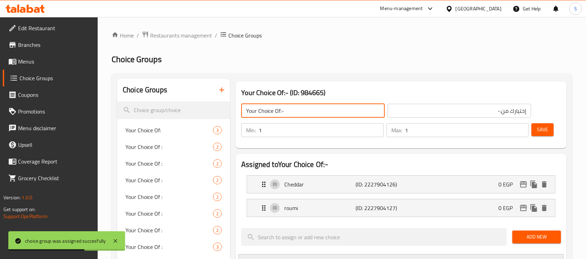
click at [359, 108] on input "Your Choice Of:-" at bounding box center [312, 111] width 143 height 14
type input "Your Choice Of:"
click at [462, 108] on input "إختيارك من:-" at bounding box center [458, 111] width 143 height 14
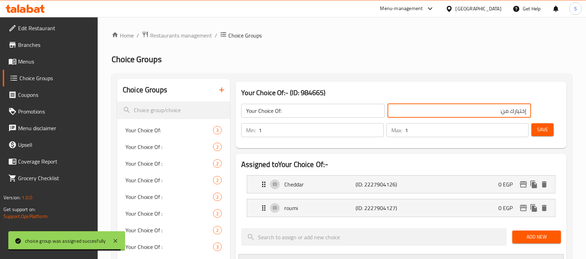
type input "إختيارك من:"
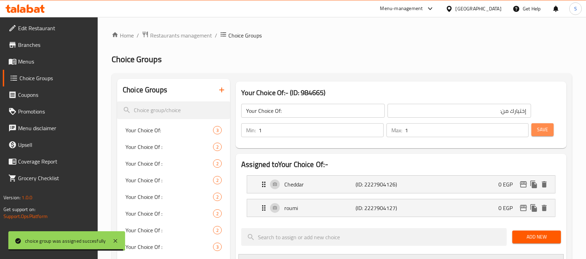
click at [548, 131] on button "Save" at bounding box center [542, 129] width 22 height 13
click at [221, 87] on icon "button" at bounding box center [221, 90] width 8 height 8
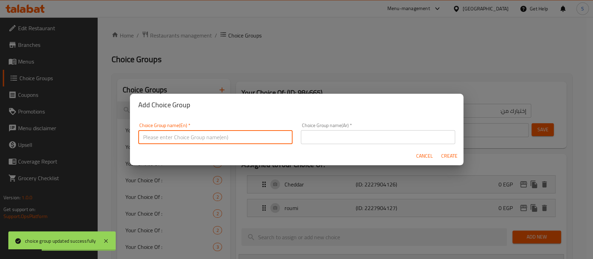
click at [259, 140] on input "text" at bounding box center [215, 137] width 154 height 14
type input "Your Choice Of:-"
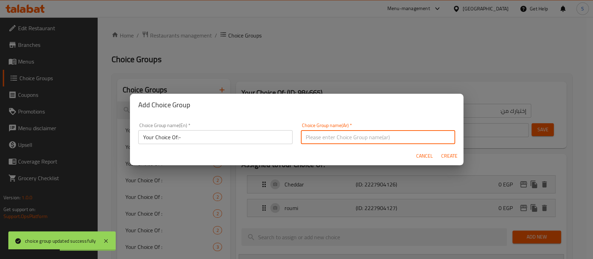
click at [364, 140] on input "text" at bounding box center [378, 137] width 154 height 14
type input "إختيارك من:-"
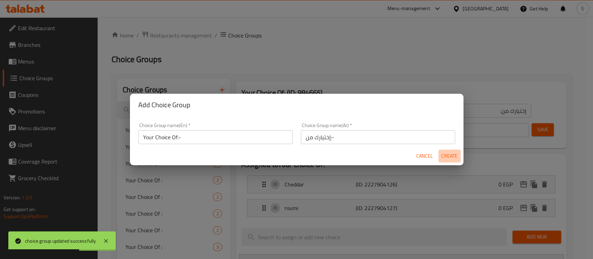
click at [457, 158] on button "Create" at bounding box center [449, 156] width 22 height 13
type input "Your Choice Of:-"
type input "إختيارك من:-"
type input "0"
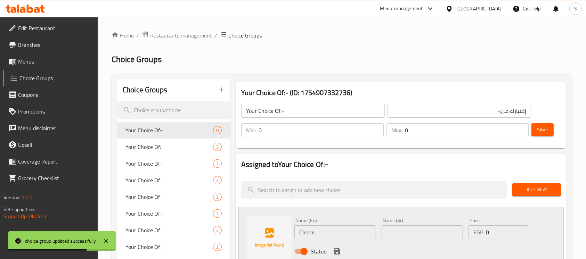
click at [302, 106] on input "Your Choice Of:-" at bounding box center [312, 111] width 143 height 14
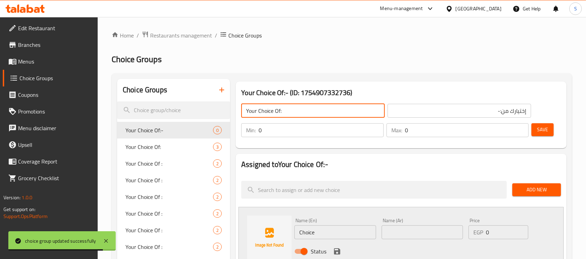
type input "Your Choice Of:"
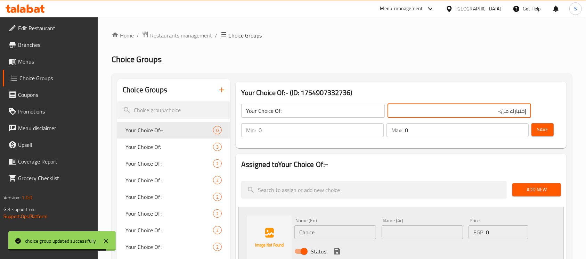
click at [450, 104] on input "إختيارك من:-" at bounding box center [458, 111] width 143 height 14
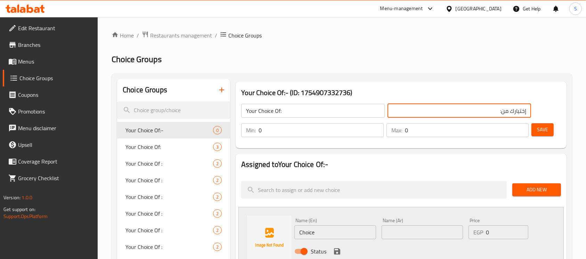
type input "إختيارك من:"
type input "1"
click at [373, 128] on input "1" at bounding box center [320, 130] width 125 height 14
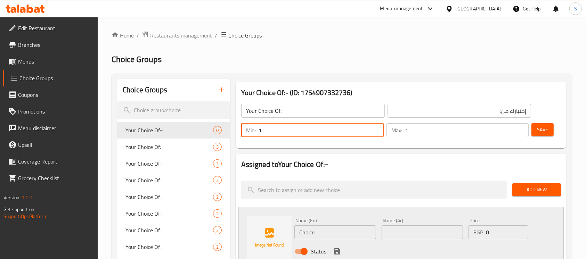
type input "1"
click at [522, 130] on input "1" at bounding box center [467, 130] width 124 height 14
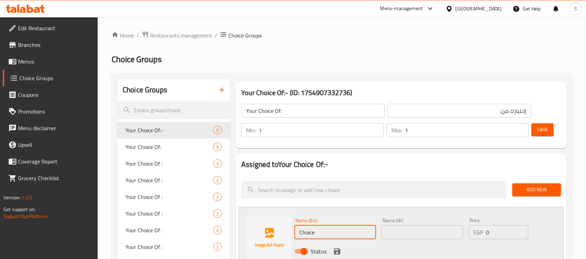
click at [358, 230] on input "Choice" at bounding box center [334, 232] width 81 height 14
paste input "Ketchup"
click at [358, 230] on input "Ketchup" at bounding box center [334, 232] width 81 height 14
type input "Ketchup"
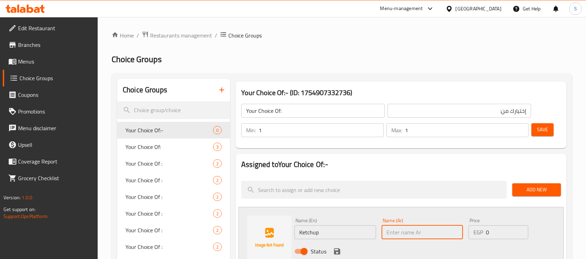
click at [438, 231] on input "text" at bounding box center [421, 232] width 81 height 14
paste input "كاتشب"
type input "كاتشب"
click at [333, 253] on icon "save" at bounding box center [337, 251] width 8 height 8
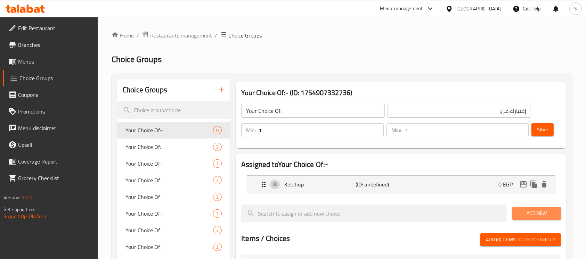
click at [533, 215] on span "Add New" at bounding box center [536, 213] width 38 height 9
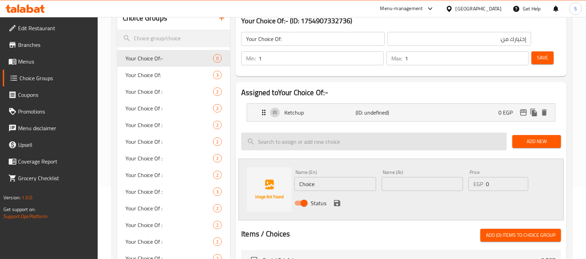
scroll to position [72, 0]
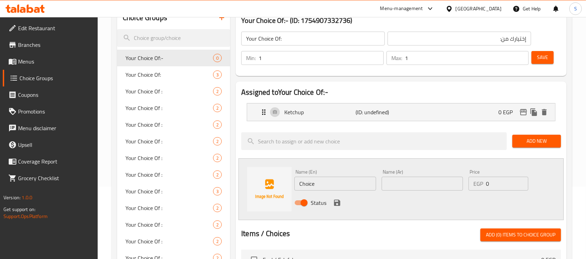
click at [335, 185] on input "Choice" at bounding box center [334, 184] width 81 height 14
paste input "Mayonnais"
click at [335, 185] on input "Mayonnaise" at bounding box center [334, 184] width 81 height 14
type input "Mayonnaise"
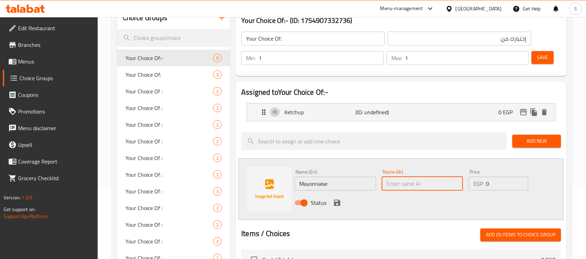
click at [436, 179] on input "text" at bounding box center [421, 184] width 81 height 14
paste input "مايونيز"
type input "مايونيز"
click at [336, 203] on icon "save" at bounding box center [337, 203] width 8 height 8
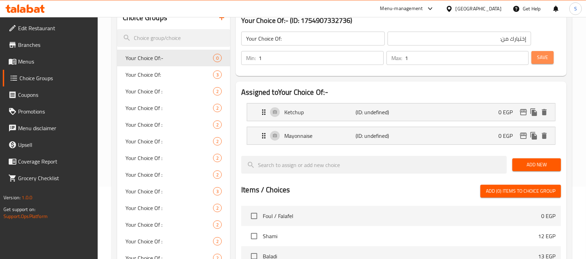
click at [542, 57] on span "Save" at bounding box center [542, 57] width 11 height 9
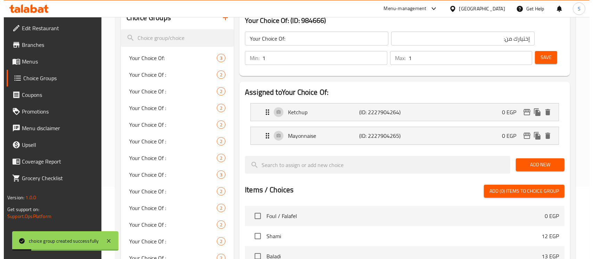
scroll to position [248, 0]
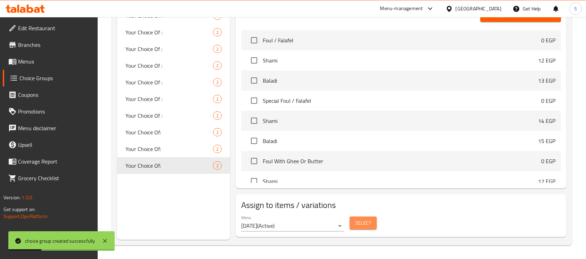
click at [357, 219] on span "Select" at bounding box center [363, 223] width 16 height 9
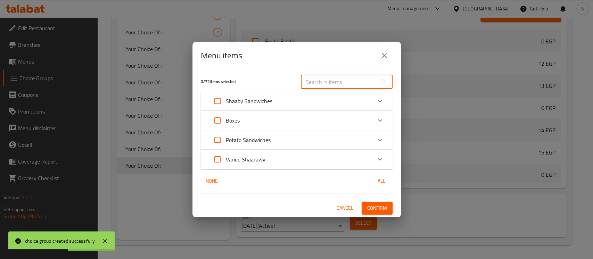
click at [337, 78] on input "text" at bounding box center [339, 82] width 76 height 14
paste input "Potatoes with Ketchup or Mayonnaise"
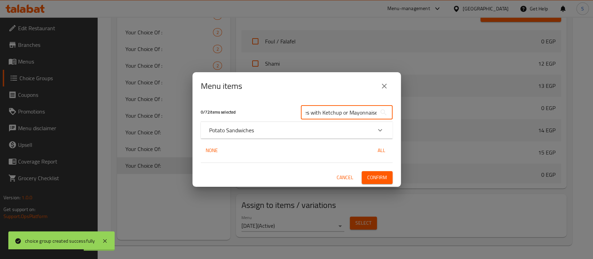
type input "Potatoes with Ketchup or Mayonnaise"
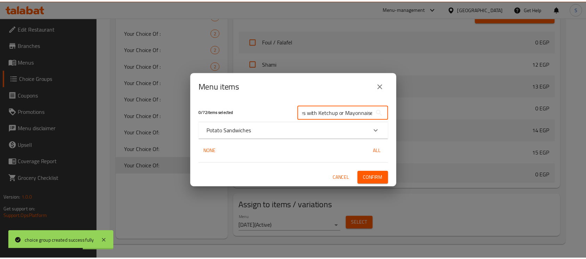
scroll to position [0, 0]
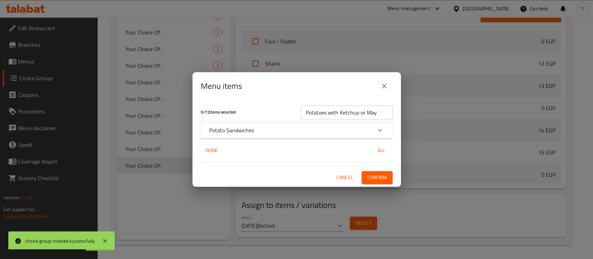
click at [247, 126] on p "Potato Sandwiches" at bounding box center [231, 130] width 45 height 8
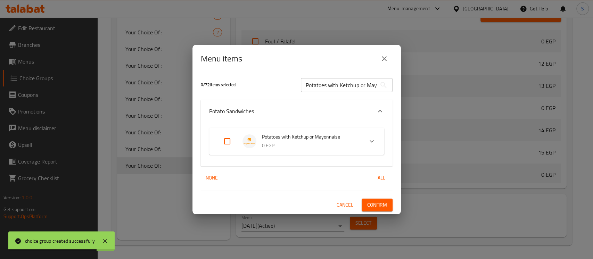
click at [225, 137] on input "Expand" at bounding box center [227, 141] width 17 height 17
checkbox input "true"
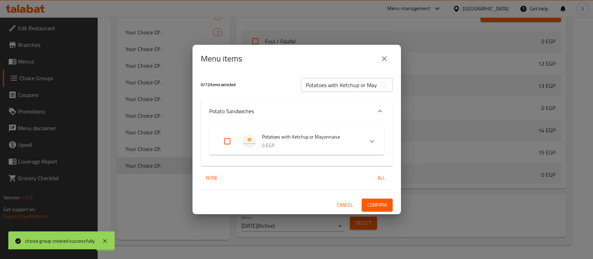
checkbox input "true"
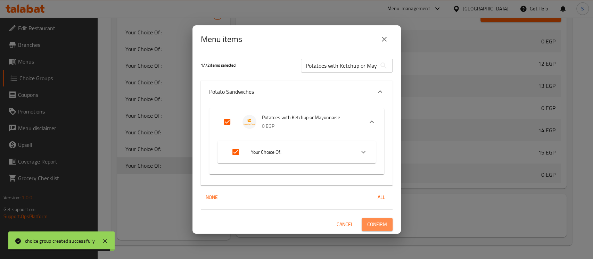
click at [381, 223] on span "Confirm" at bounding box center [377, 224] width 20 height 9
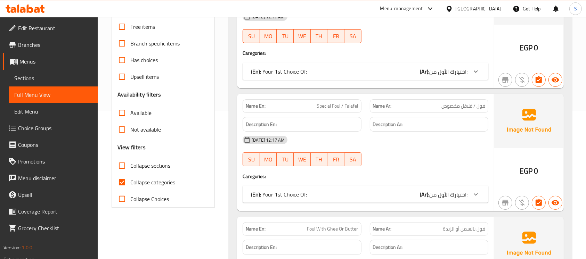
scroll to position [150, 0]
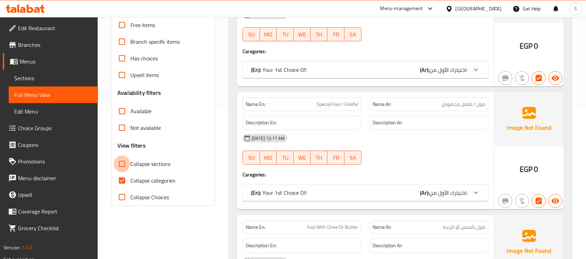
click at [123, 163] on input "Collapse sections" at bounding box center [122, 164] width 17 height 17
checkbox input "true"
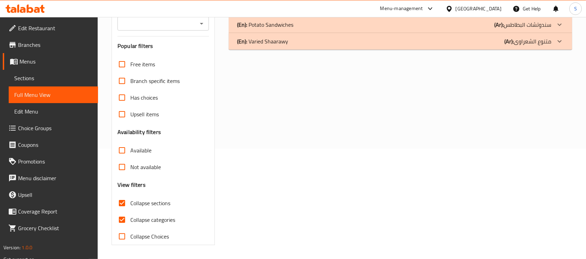
scroll to position [110, 0]
click at [124, 215] on input "Collapse categories" at bounding box center [122, 220] width 17 height 17
checkbox input "false"
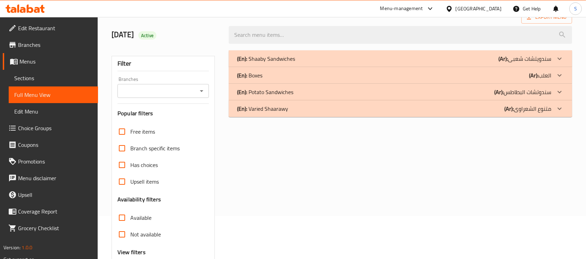
scroll to position [43, 0]
click at [479, 67] on div "(En): Potato Sandwiches (Ar): سندوتشات البطاطس" at bounding box center [400, 59] width 343 height 17
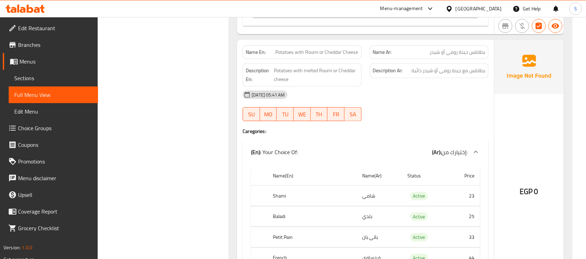
scroll to position [805, 0]
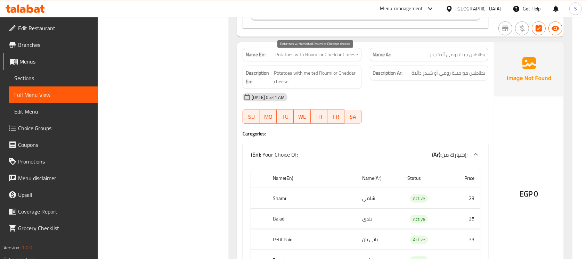
click at [320, 69] on span "Potatoes with melted Roumi or Cheddar cheese" at bounding box center [316, 77] width 84 height 17
copy span "Potatoes with melted Roumi or Cheddar cheese"
click at [320, 69] on span "Potatoes with melted Roumi or Cheddar cheese" at bounding box center [316, 77] width 84 height 17
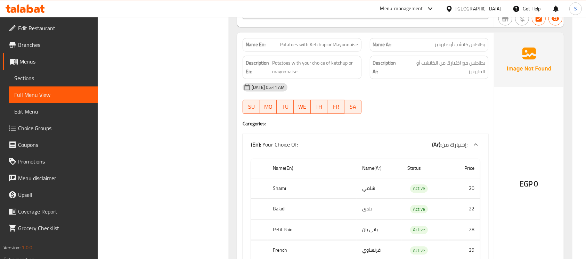
scroll to position [1488, 0]
click at [320, 42] on span "Potatoes with Ketchup or Mayonnaise" at bounding box center [319, 45] width 78 height 7
copy span "Ketchup"
click at [320, 42] on span "Potatoes with Ketchup or Mayonnaise" at bounding box center [319, 45] width 78 height 7
click at [461, 42] on span "بطاطس كاتشب أو مايونيز" at bounding box center [459, 45] width 51 height 7
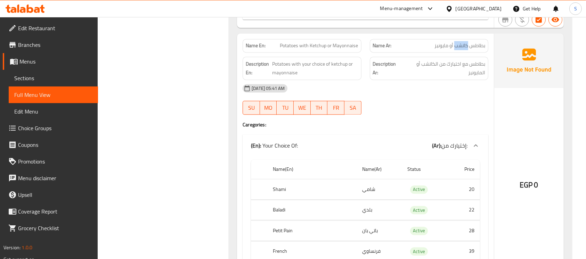
click at [461, 42] on span "بطاطس كاتشب أو مايونيز" at bounding box center [459, 45] width 51 height 7
copy span "كاتشب"
click at [351, 42] on span "Potatoes with Ketchup or Mayonnaise" at bounding box center [319, 45] width 78 height 7
copy span "Mayonnaise"
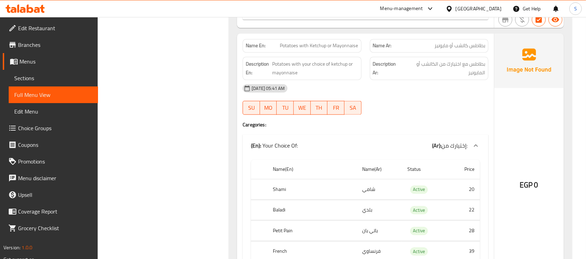
click at [438, 42] on span "بطاطس كاتشب أو مايونيز" at bounding box center [459, 45] width 51 height 7
copy span "مايونيز"
click at [342, 42] on span "Potatoes with Ketchup or Mayonnaise" at bounding box center [319, 45] width 78 height 7
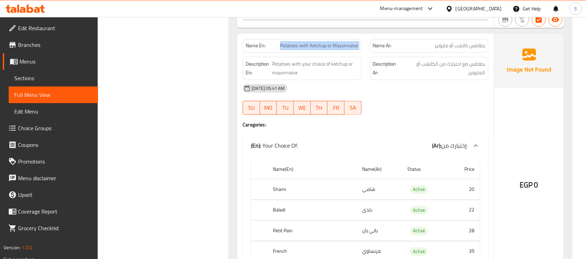
copy span "Potatoes with Ketchup or Mayonnaise"
click at [342, 42] on span "Potatoes with Ketchup or Mayonnaise" at bounding box center [319, 45] width 78 height 7
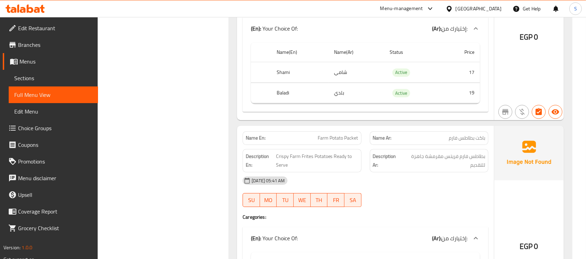
scroll to position [2104, 0]
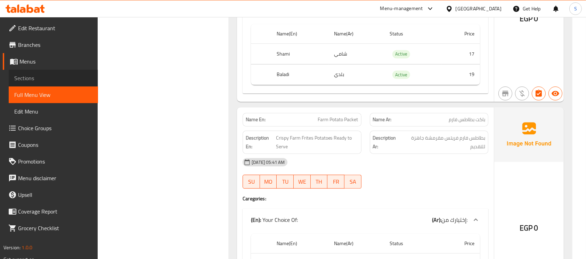
click at [36, 79] on span "Sections" at bounding box center [53, 78] width 78 height 8
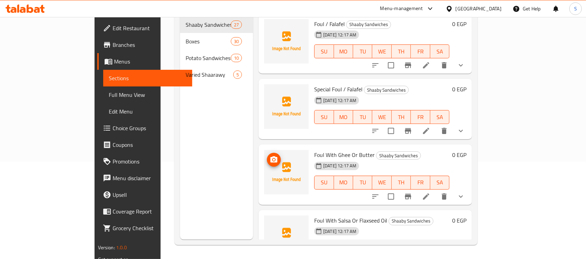
scroll to position [97, 0]
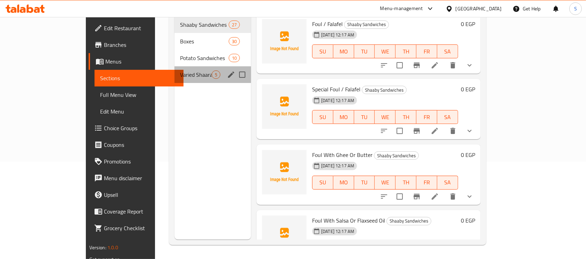
click at [174, 68] on div "Varied Shaarawy 5" at bounding box center [212, 74] width 76 height 17
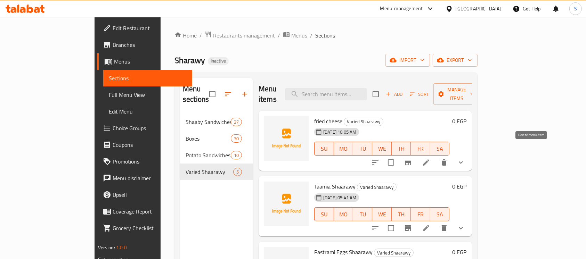
click at [448, 158] on icon "delete" at bounding box center [444, 162] width 8 height 8
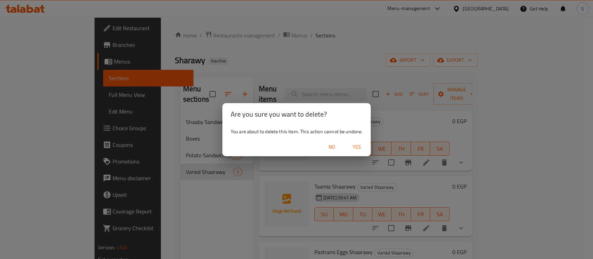
click at [362, 140] on div "No Yes" at bounding box center [296, 147] width 149 height 18
click at [359, 146] on span "Yes" at bounding box center [356, 147] width 17 height 9
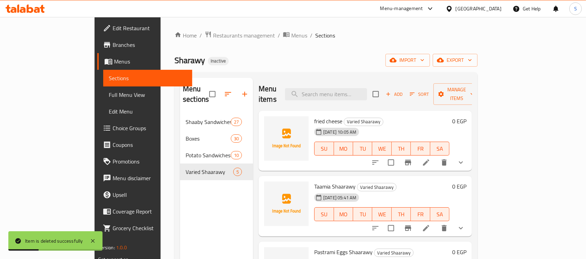
click at [389, 52] on div "Home / Restaurants management / Menus / Sections Sharawy Inactive import export…" at bounding box center [325, 187] width 303 height 312
click at [109, 93] on span "Full Menu View" at bounding box center [148, 95] width 78 height 8
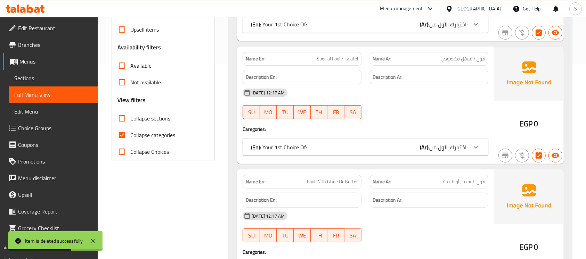
scroll to position [196, 0]
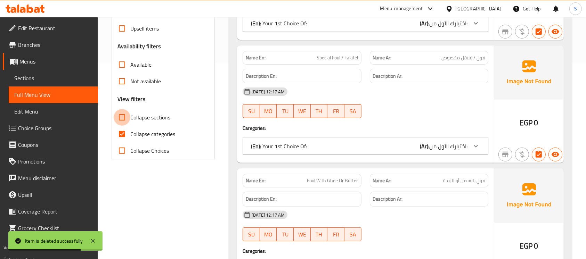
click at [123, 114] on input "Collapse sections" at bounding box center [122, 117] width 17 height 17
checkbox input "true"
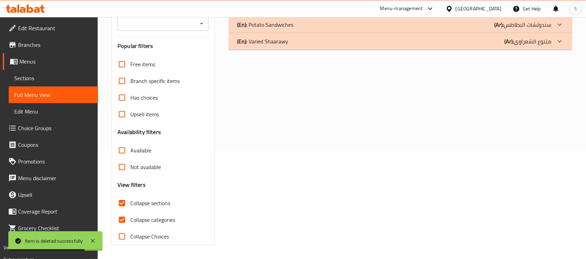
scroll to position [110, 0]
click at [131, 220] on span "Collapse categories" at bounding box center [152, 220] width 45 height 8
click at [130, 220] on input "Collapse categories" at bounding box center [122, 220] width 17 height 17
checkbox input "false"
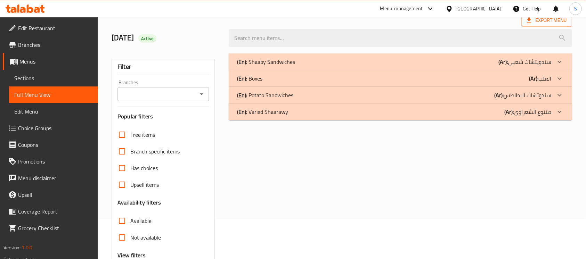
scroll to position [36, 0]
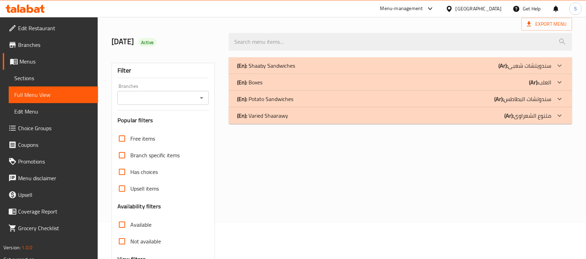
click at [418, 70] on div "(En): Potato Sandwiches (Ar): سندوتشات البطاطس" at bounding box center [394, 65] width 314 height 8
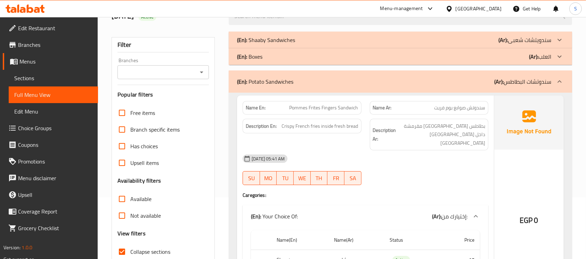
scroll to position [0, 0]
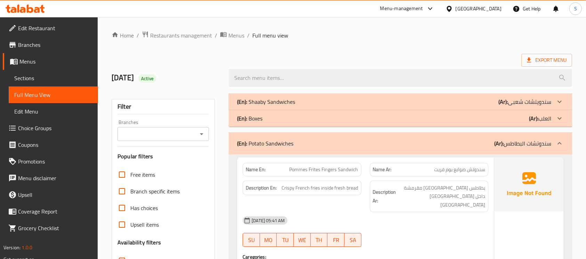
click at [458, 106] on div "(En): Boxes (Ar): العلب" at bounding box center [394, 102] width 314 height 8
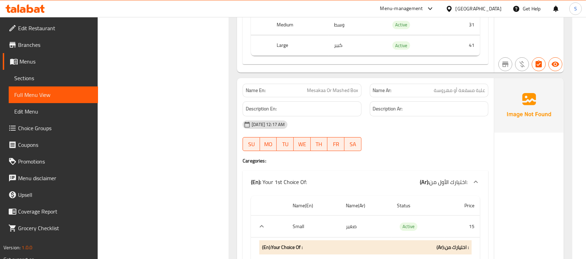
scroll to position [2634, 0]
click at [33, 6] on icon at bounding box center [25, 9] width 39 height 8
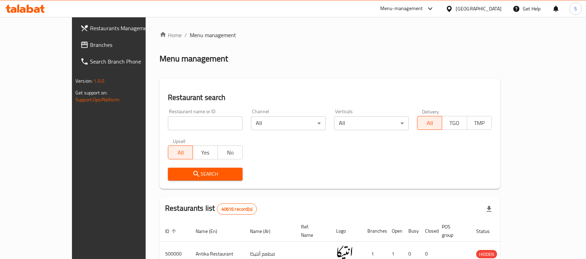
scroll to position [18, 0]
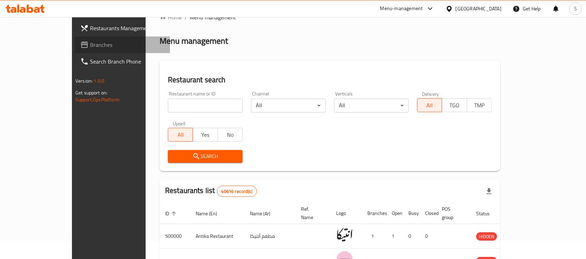
click at [90, 46] on span "Branches" at bounding box center [127, 45] width 74 height 8
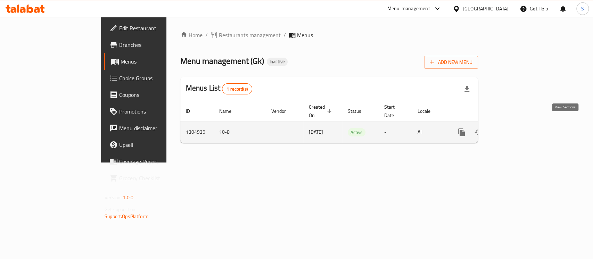
click at [516, 128] on icon "enhanced table" at bounding box center [511, 132] width 8 height 8
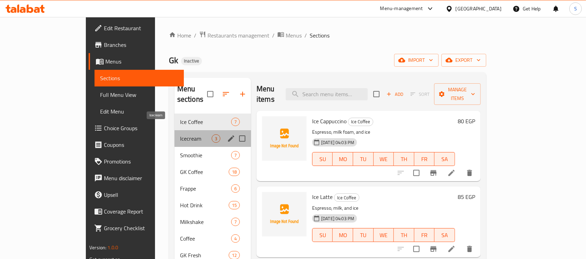
click at [180, 134] on span "Icecream" at bounding box center [196, 138] width 32 height 8
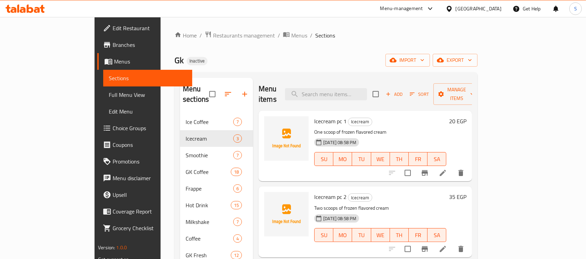
drag, startPoint x: 167, startPoint y: 130, endPoint x: 358, endPoint y: 33, distance: 214.5
click at [358, 33] on ol "Home / Restaurants management / Menus / Sections" at bounding box center [325, 35] width 303 height 9
click at [308, 59] on div "Gk Inactive import export" at bounding box center [325, 60] width 303 height 13
click at [424, 60] on span "import" at bounding box center [407, 60] width 33 height 9
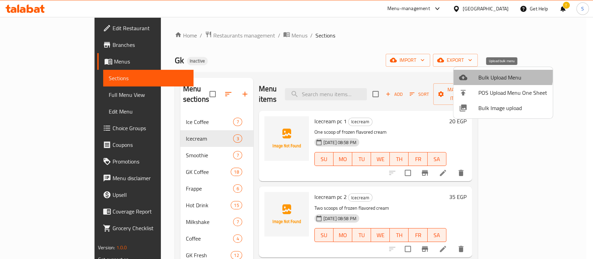
click at [495, 74] on span "Bulk Upload Menu" at bounding box center [512, 77] width 69 height 8
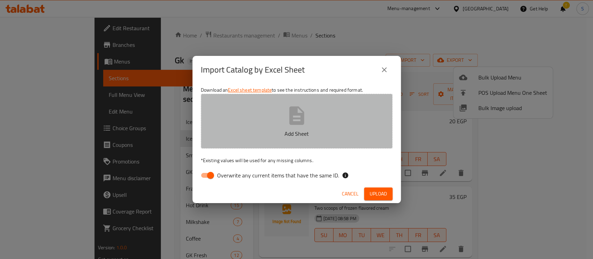
click at [283, 124] on button "Add Sheet" at bounding box center [297, 121] width 192 height 55
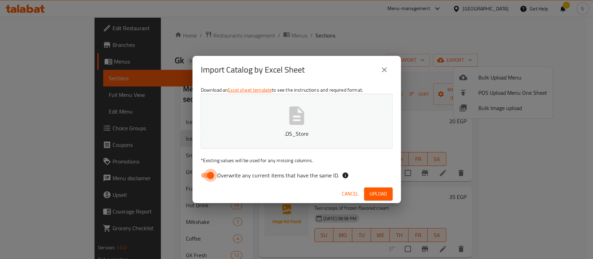
click at [209, 176] on input "Overwrite any current items that have the same ID." at bounding box center [211, 175] width 40 height 13
checkbox input "false"
click at [383, 71] on icon "close" at bounding box center [384, 69] width 5 height 5
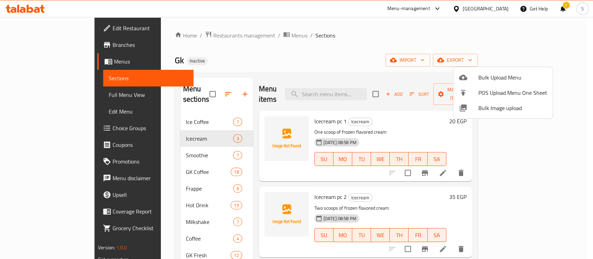
click at [457, 39] on div at bounding box center [296, 129] width 593 height 259
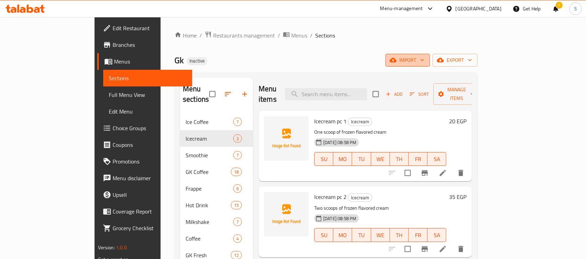
click at [424, 62] on span "import" at bounding box center [407, 60] width 33 height 9
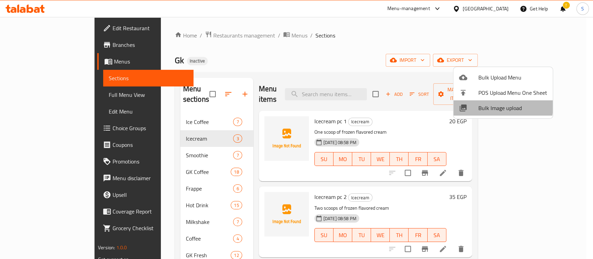
click at [489, 105] on span "Bulk Image upload" at bounding box center [512, 108] width 69 height 8
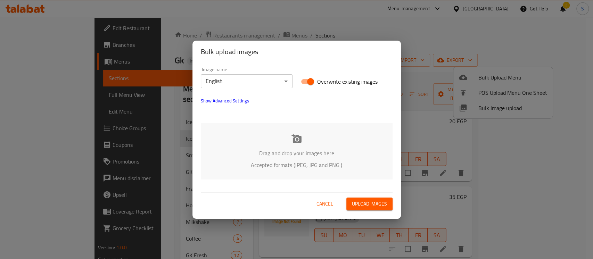
click at [308, 145] on div "Drag and drop your images here Accepted formats (JPEG, JPG and PNG )" at bounding box center [297, 151] width 192 height 57
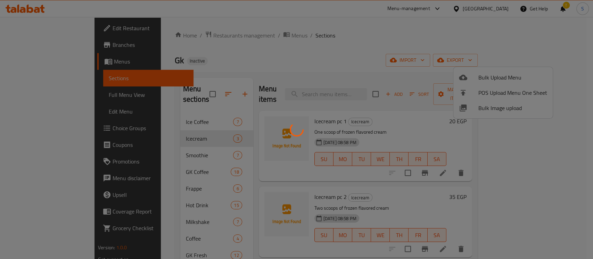
click at [514, 33] on div at bounding box center [296, 129] width 593 height 259
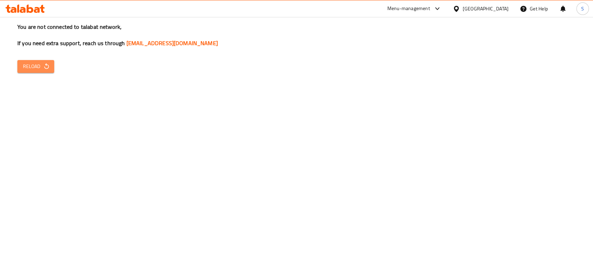
click at [47, 68] on icon "button" at bounding box center [46, 66] width 5 height 6
click at [44, 67] on icon "button" at bounding box center [46, 66] width 7 height 7
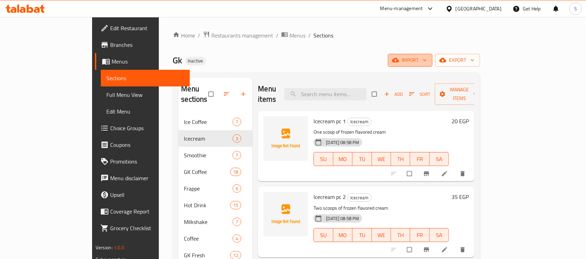
click at [426, 61] on span "import" at bounding box center [409, 60] width 33 height 9
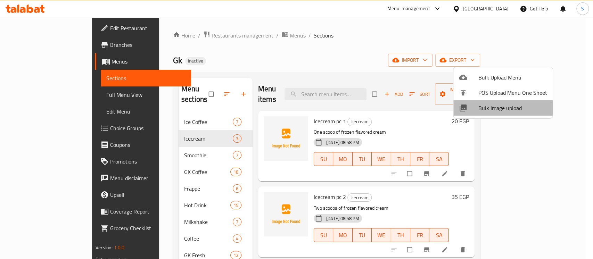
click at [508, 110] on span "Bulk Image upload" at bounding box center [512, 108] width 69 height 8
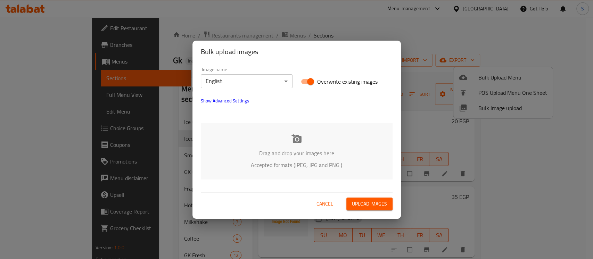
click at [289, 149] on p "Drag and drop your images here" at bounding box center [296, 153] width 171 height 8
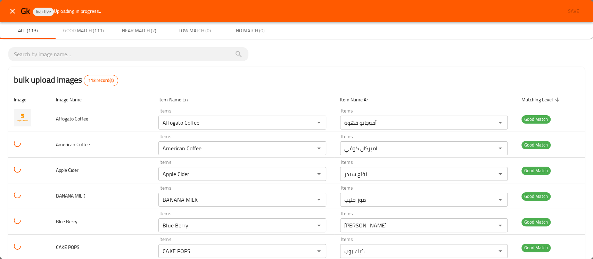
click at [503, 98] on th "Item Name Ar" at bounding box center [424, 99] width 181 height 13
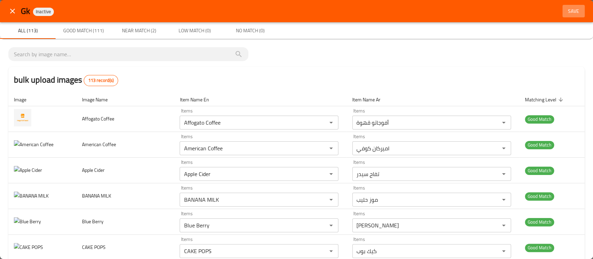
click at [567, 14] on span "Save" at bounding box center [573, 11] width 17 height 9
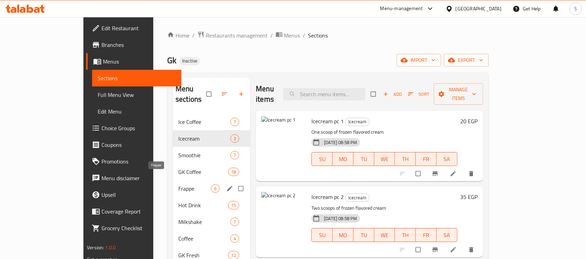
scroll to position [100, 0]
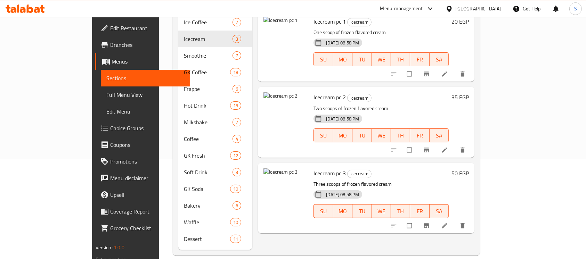
click at [37, 10] on icon at bounding box center [25, 9] width 39 height 8
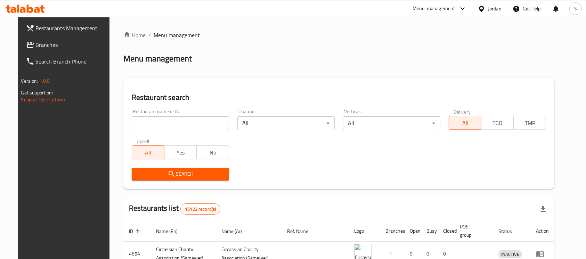
click at [51, 47] on span "Branches" at bounding box center [73, 45] width 74 height 8
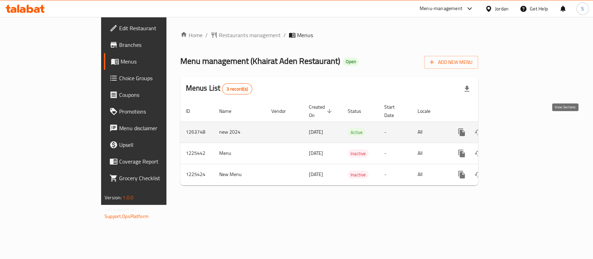
click at [516, 128] on icon "enhanced table" at bounding box center [511, 132] width 8 height 8
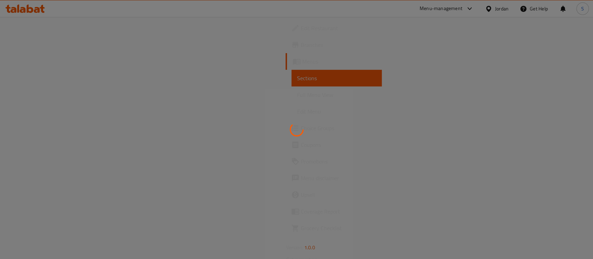
click at [564, 123] on div at bounding box center [296, 129] width 593 height 259
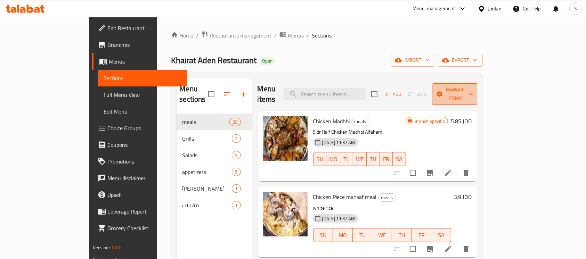
click at [478, 93] on button "Manage items" at bounding box center [455, 94] width 47 height 22
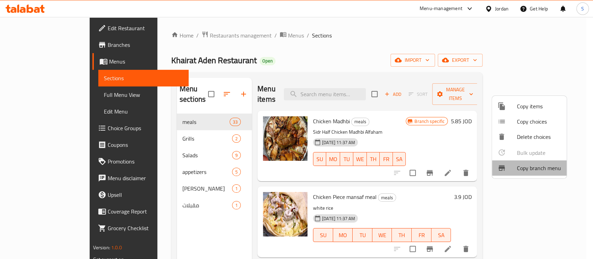
click at [540, 163] on li "Copy branch menu" at bounding box center [529, 167] width 75 height 15
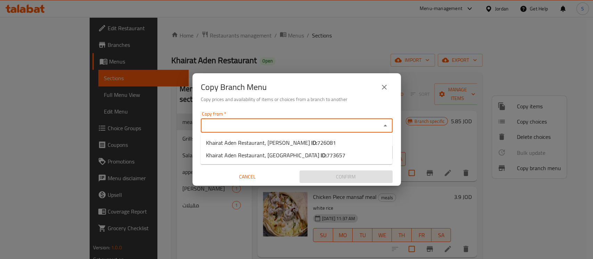
click at [356, 126] on input "Copy from   *" at bounding box center [291, 126] width 176 height 10
click at [317, 141] on span "726081" at bounding box center [326, 143] width 19 height 10
type input "Khairat Aden Restaurant, [PERSON_NAME]"
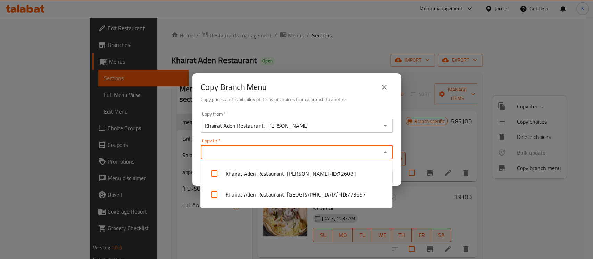
click at [280, 150] on input "Copy to   *" at bounding box center [291, 153] width 176 height 10
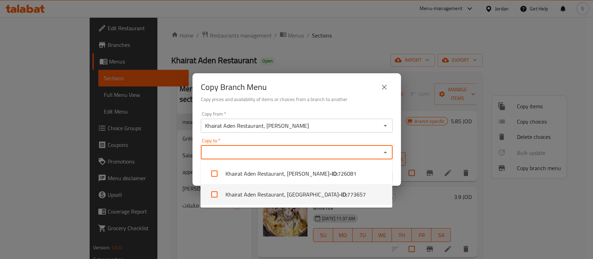
click at [283, 194] on li "Khairat Aden Restaurant, Russayfa - ID: 773657" at bounding box center [296, 194] width 192 height 21
checkbox input "true"
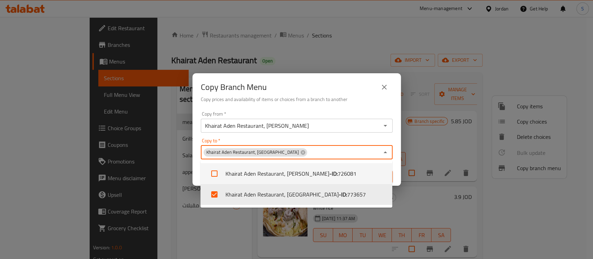
click at [390, 138] on div "Copy to   * Khairat Aden Restaurant, Russayfa Copy to *" at bounding box center [297, 148] width 192 height 21
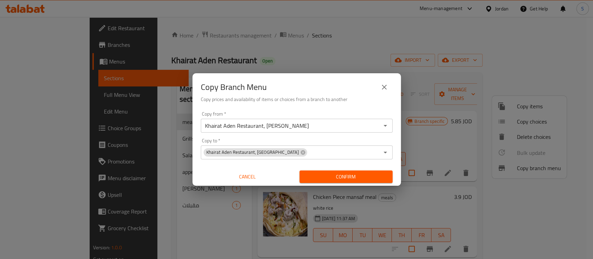
click at [397, 166] on div "Copy from   * Khairat Aden Restaurant, Al Sadiq Copy from * Copy to   * Khairat…" at bounding box center [296, 147] width 208 height 77
click at [385, 175] on span "Confirm" at bounding box center [346, 177] width 82 height 9
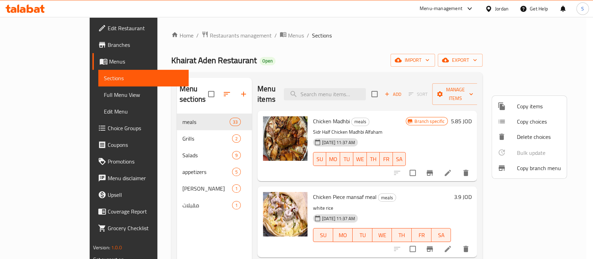
click at [51, 28] on div at bounding box center [296, 129] width 593 height 259
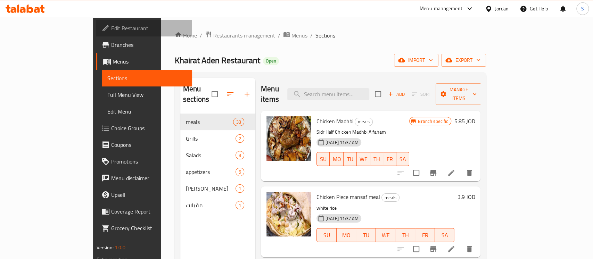
click at [111, 28] on span "Edit Restaurant" at bounding box center [148, 28] width 75 height 8
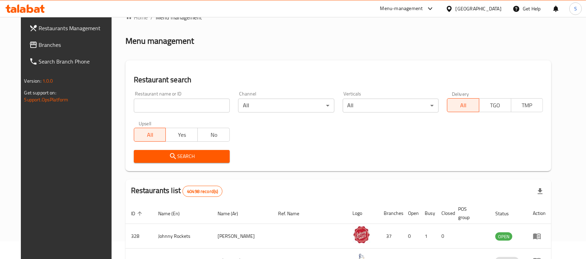
scroll to position [18, 0]
click at [42, 40] on link "Branches" at bounding box center [71, 44] width 95 height 17
